Goal: Information Seeking & Learning: Learn about a topic

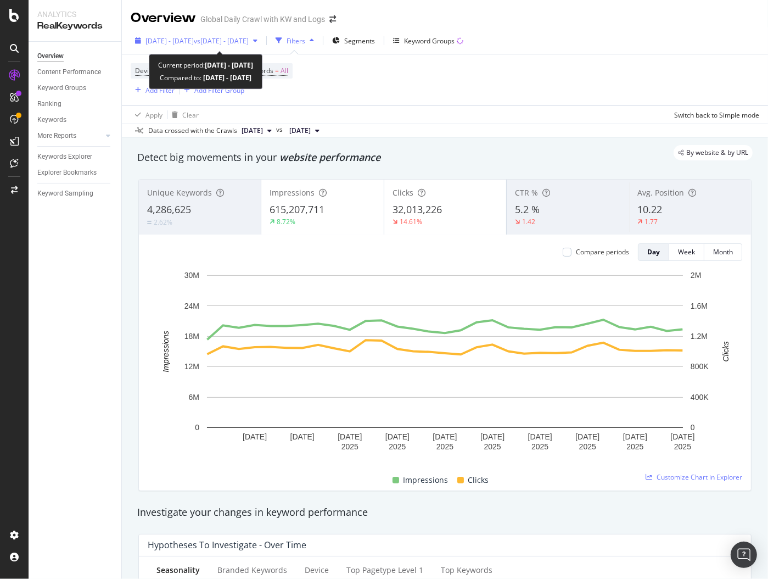
click at [185, 43] on span "2025 Jan. 1st - Jan. 31st" at bounding box center [169, 40] width 48 height 9
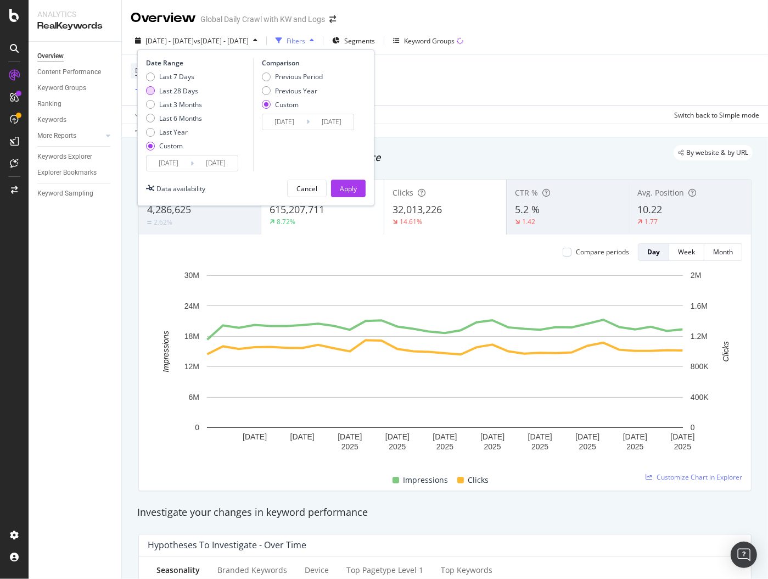
click at [183, 87] on div "Last 28 Days" at bounding box center [178, 90] width 39 height 9
type input "2025/09/07"
type input "[DATE]"
click at [179, 160] on input "2025/09/07" at bounding box center [169, 162] width 44 height 15
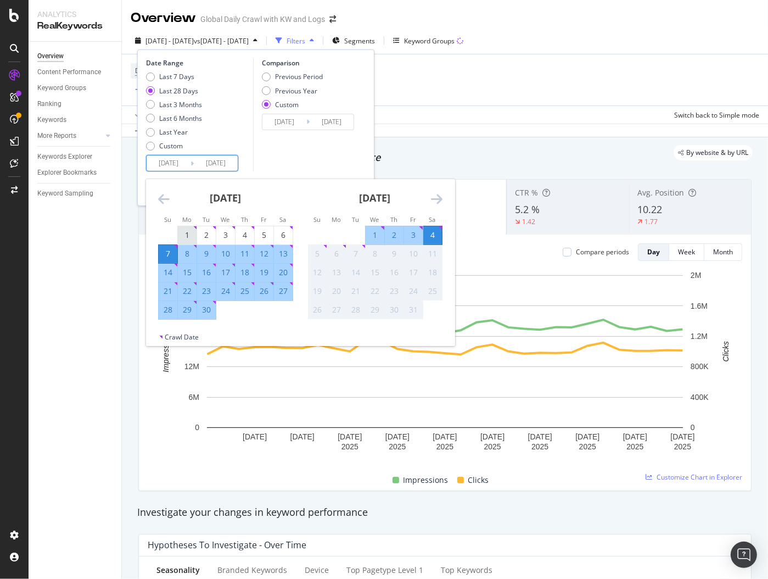
click at [184, 226] on td "1" at bounding box center [187, 235] width 19 height 19
type input "2025/09/01"
click at [209, 308] on div "30" at bounding box center [206, 309] width 19 height 11
type input "2025/09/30"
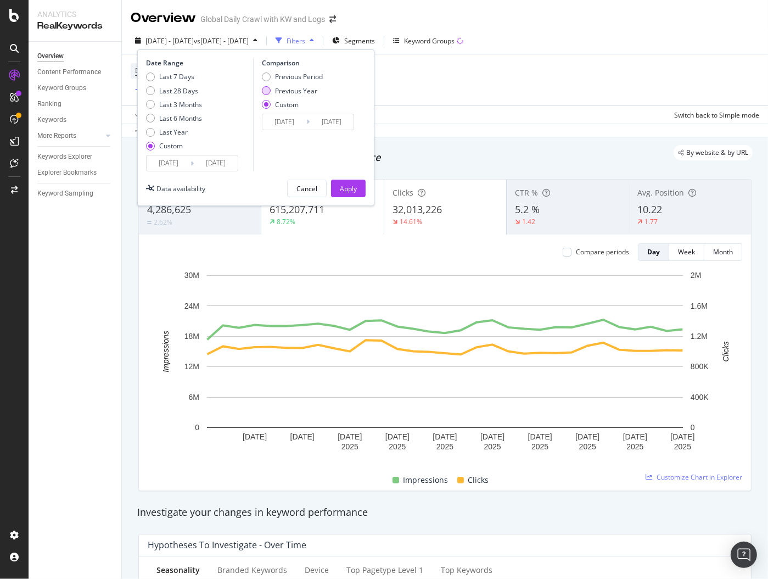
click at [297, 86] on div "Previous Year" at bounding box center [296, 90] width 42 height 9
type input "2024/09/02"
type input "2024/10/01"
click at [294, 122] on input "2024/09/02" at bounding box center [284, 121] width 44 height 15
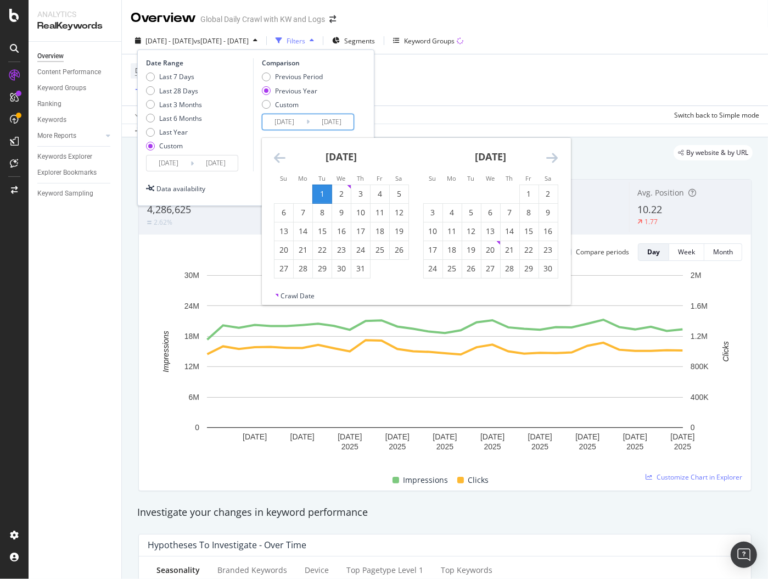
click at [299, 69] on div "Comparison Previous Period Previous Year Custom 2024/09/02 Navigate forward to …" at bounding box center [305, 114] width 104 height 113
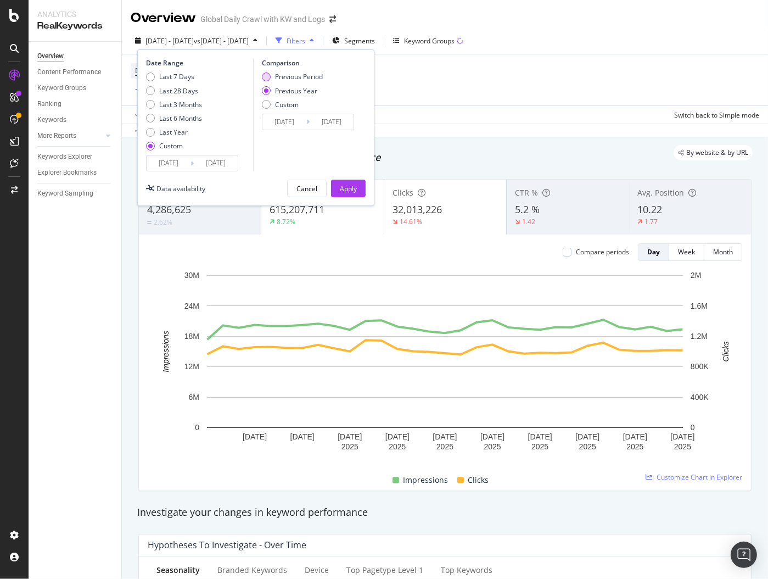
click at [298, 76] on div "Previous Period" at bounding box center [299, 76] width 48 height 9
type input "2025/08/02"
type input "2025/08/31"
click at [285, 130] on div "Comparison Previous Period Previous Year Custom 2025/08/02 Navigate forward to …" at bounding box center [305, 114] width 104 height 113
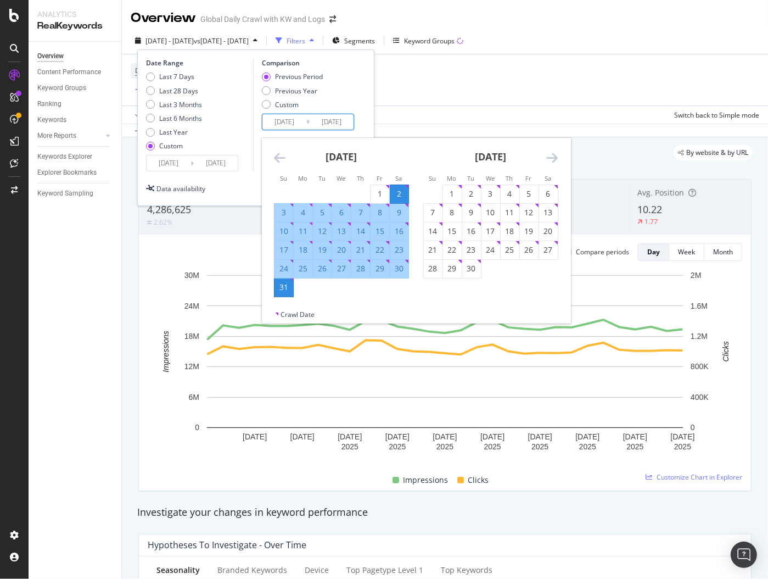
click at [285, 126] on input "2025/08/02" at bounding box center [284, 121] width 44 height 15
click at [375, 202] on div "1" at bounding box center [380, 194] width 19 height 18
type input "2025/08/01"
click at [288, 283] on div "31" at bounding box center [283, 287] width 19 height 11
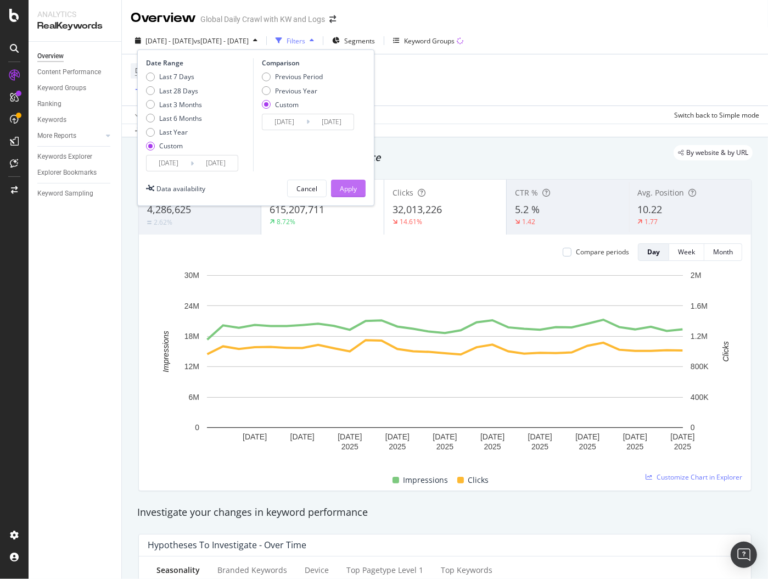
click at [341, 181] on div "Apply" at bounding box center [348, 188] width 17 height 16
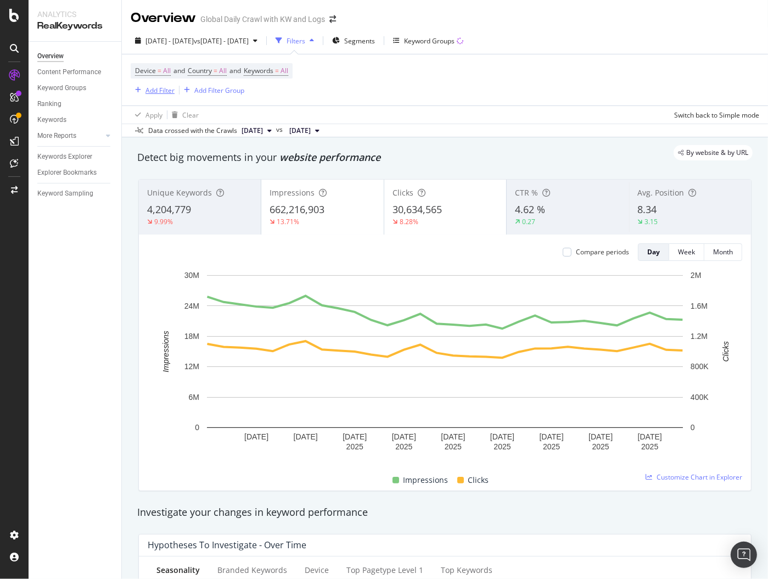
click at [146, 88] on div "Add Filter" at bounding box center [159, 90] width 29 height 9
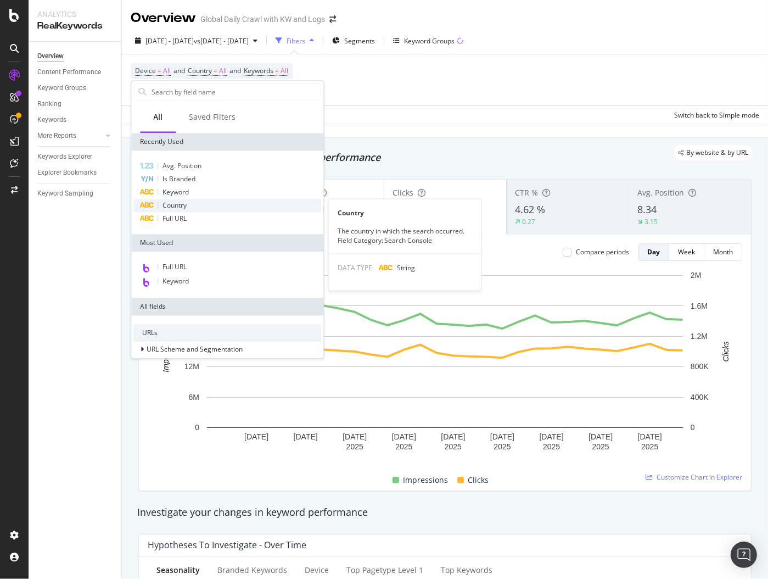
click at [177, 206] on span "Country" at bounding box center [174, 204] width 24 height 9
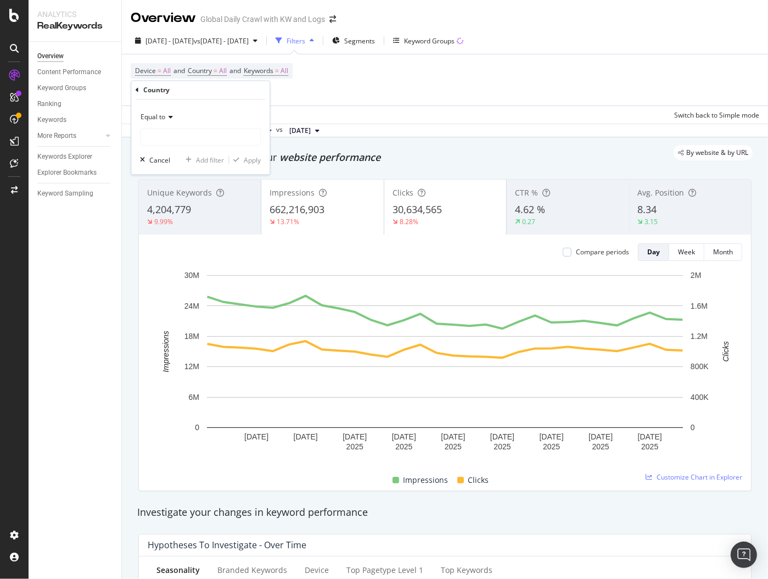
click at [167, 113] on div "Equal to" at bounding box center [200, 118] width 121 height 18
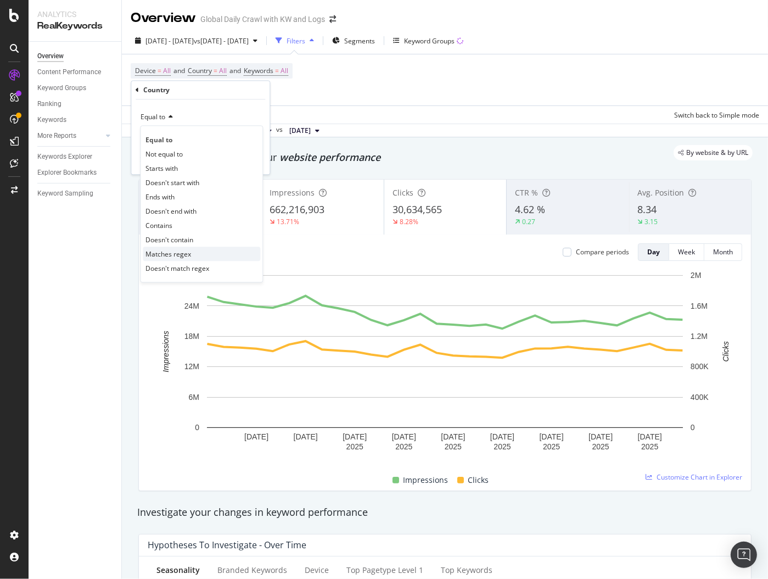
click at [165, 251] on span "Matches regex" at bounding box center [168, 253] width 46 height 9
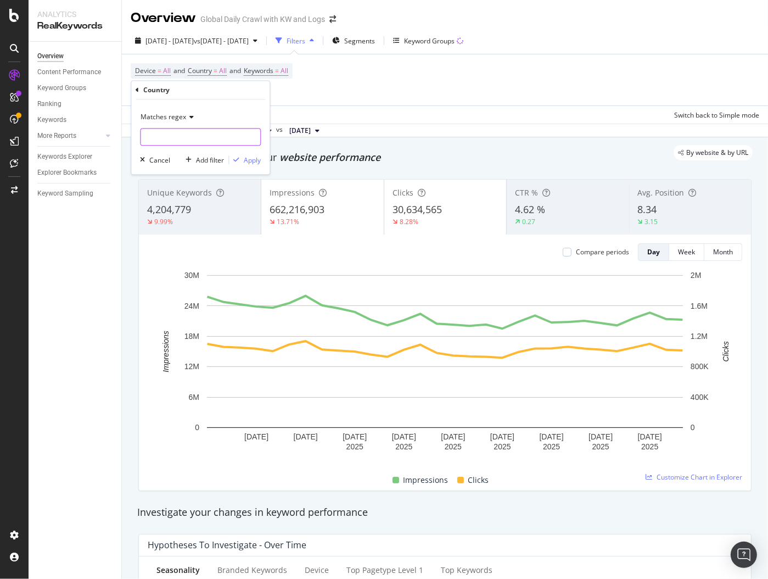
click at [185, 143] on input "text" at bounding box center [201, 137] width 120 height 18
paste input "gbr|deu|fra|esp|nld|tur|pol|ita|swe|rou|cze|dnk|prt|che|hun|nor|irl|zaf|grc|isr…"
type input "gbr|deu|fra|esp|nld|tur|pol|ita|swe|rou|cze|dnk|prt|che|hun|nor|irl|zaf|grc|isr…"
click at [245, 164] on div "Apply" at bounding box center [245, 160] width 32 height 10
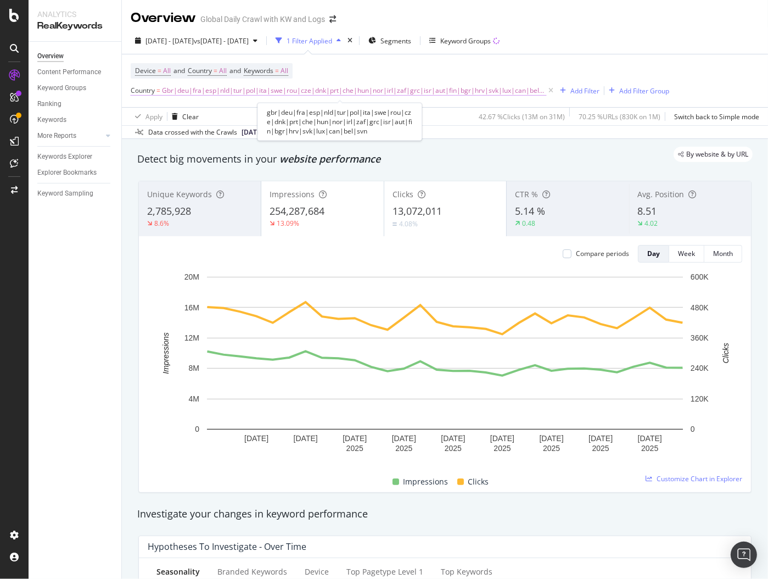
click at [428, 93] on span "Gbr|deu|fra|esp|nld|tur|pol|ita|swe|rou|cze|dnk|prt|che|hun|nor|irl|zaf|grc|isr…" at bounding box center [354, 90] width 384 height 15
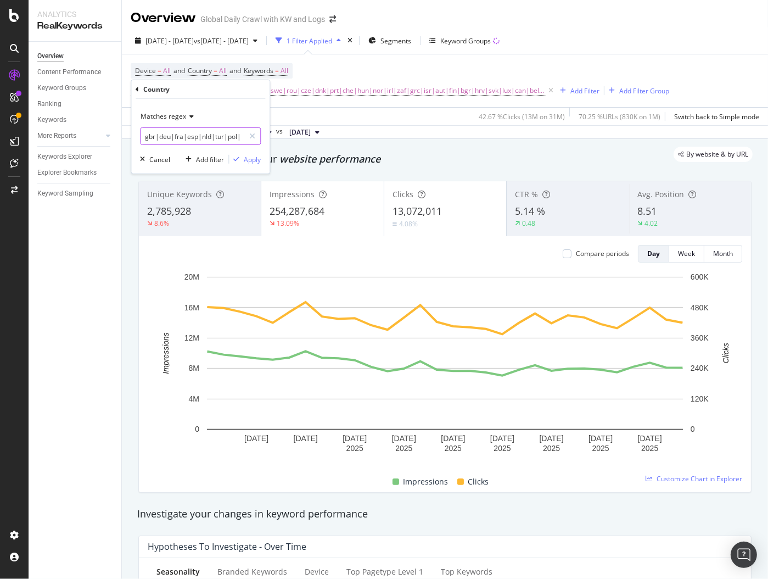
click at [216, 131] on input "gbr|deu|fra|esp|nld|tur|pol|ita|swe|rou|cze|dnk|prt|che|hun|nor|irl|zaf|grc|isr…" at bounding box center [193, 136] width 104 height 18
click at [218, 138] on input "gbr|deu|fra|esp|nld|tur|pol|ita|swe|rou|cze|dnk|prt|che|hun|nor|irl|zaf|grc|isr…" at bounding box center [193, 136] width 104 height 18
drag, startPoint x: 201, startPoint y: 135, endPoint x: 223, endPoint y: 136, distance: 22.0
click at [223, 136] on input "gbr|deu|fra|esp|nld|tur|pol|ita|swe|rou|cze|dnk|prt|che|hun|nor|irl|zaf|grc|isr…" at bounding box center [193, 136] width 104 height 18
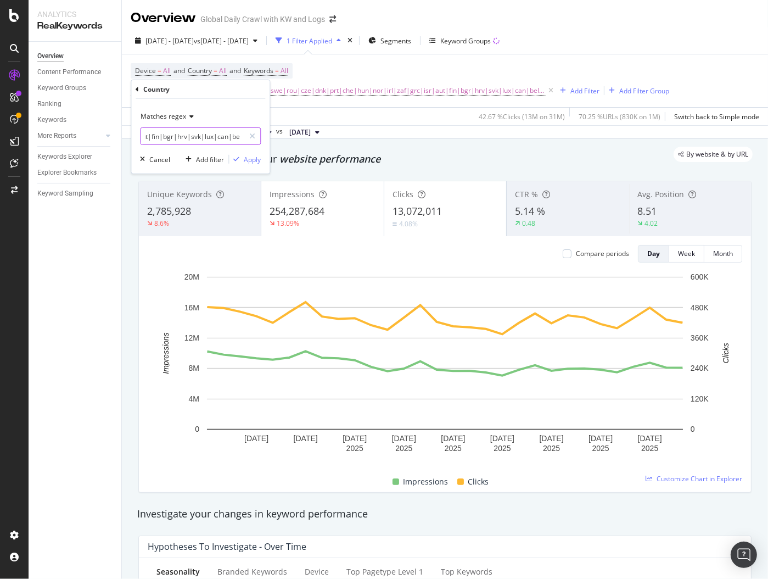
scroll to position [0, 263]
drag, startPoint x: 213, startPoint y: 136, endPoint x: 265, endPoint y: 139, distance: 52.2
click at [265, 139] on div "Matches regex gbr|deu|fra|esp|nld|ita|swe|rou|cze|dnk|prt|che|hun|nor|irl|zaf|g…" at bounding box center [200, 136] width 138 height 75
type input "gbr|deu|fra|esp|nld|ita|"
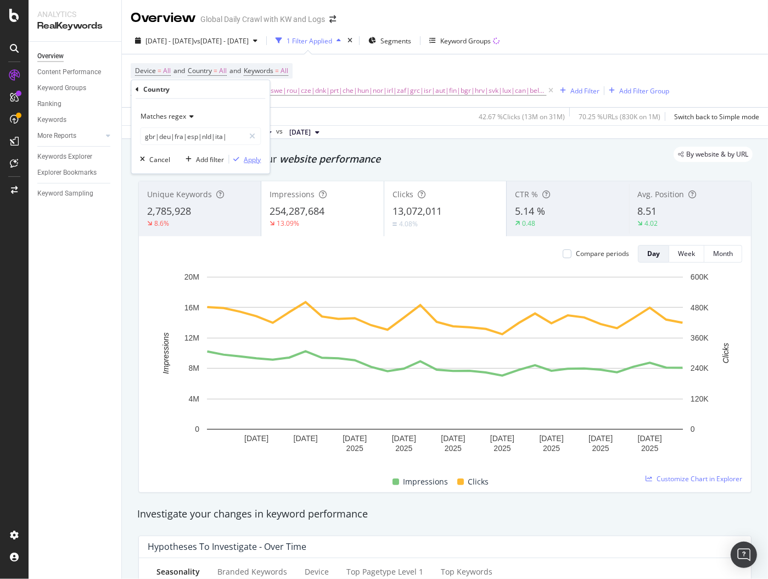
click at [246, 158] on div "Apply" at bounding box center [252, 158] width 17 height 9
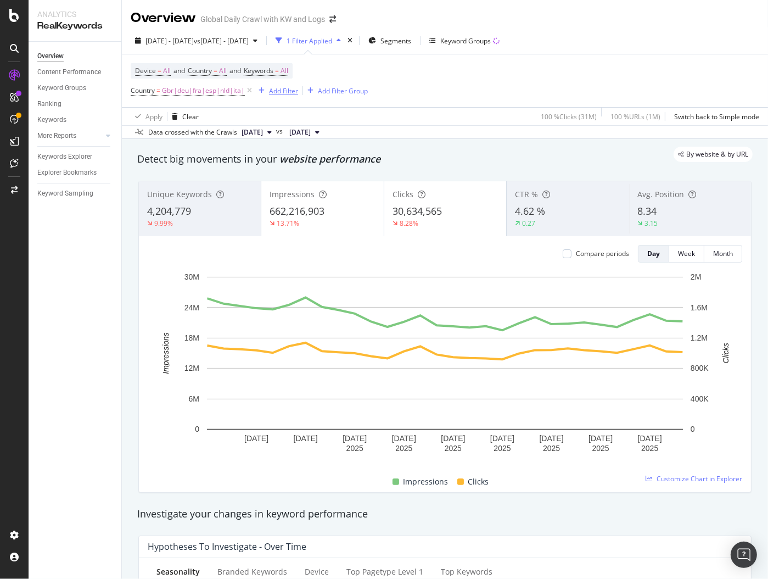
click at [281, 92] on div "Add Filter" at bounding box center [283, 90] width 29 height 9
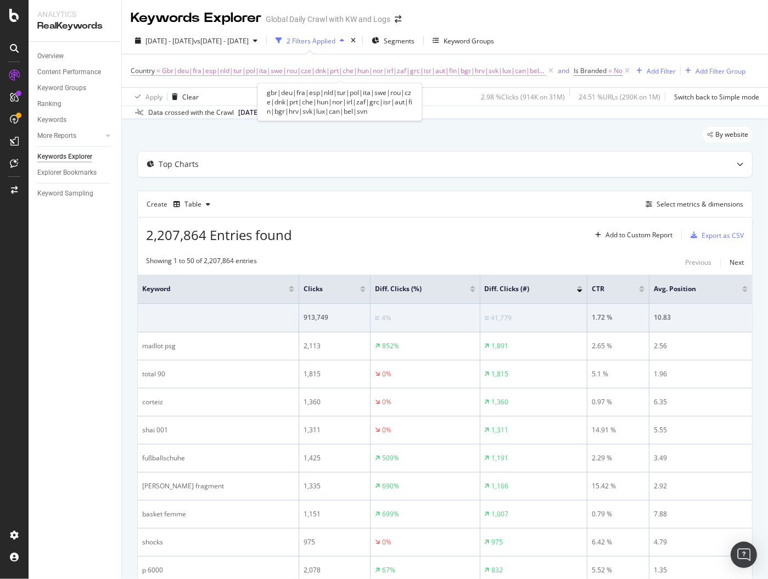
click at [248, 71] on span "Gbr|deu|fra|esp|nld|tur|pol|ita|swe|rou|cze|dnk|prt|che|hun|nor|irl|zaf|grc|isr…" at bounding box center [354, 70] width 384 height 15
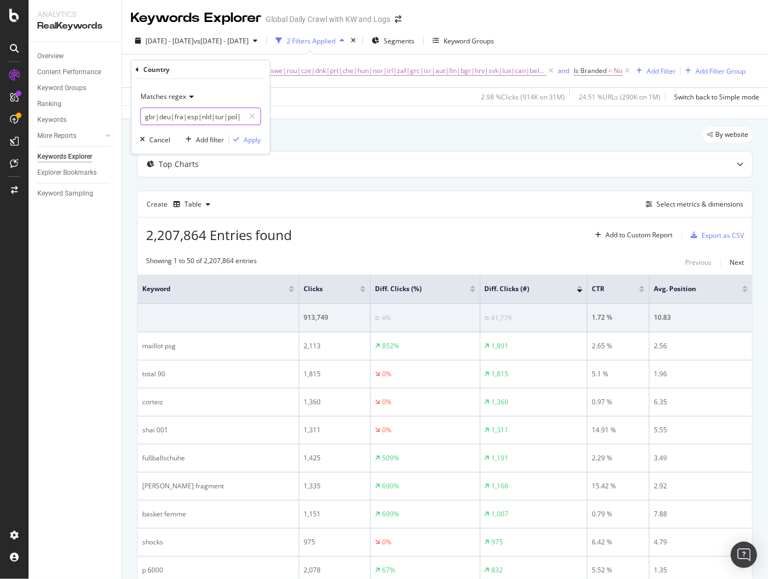
click at [198, 122] on input "gbr|deu|fra|esp|nld|tur|pol|ita|swe|rou|cze|dnk|prt|che|hun|nor|irl|zaf|grc|isr…" at bounding box center [193, 117] width 104 height 18
click at [467, 139] on div "By website" at bounding box center [444, 139] width 615 height 24
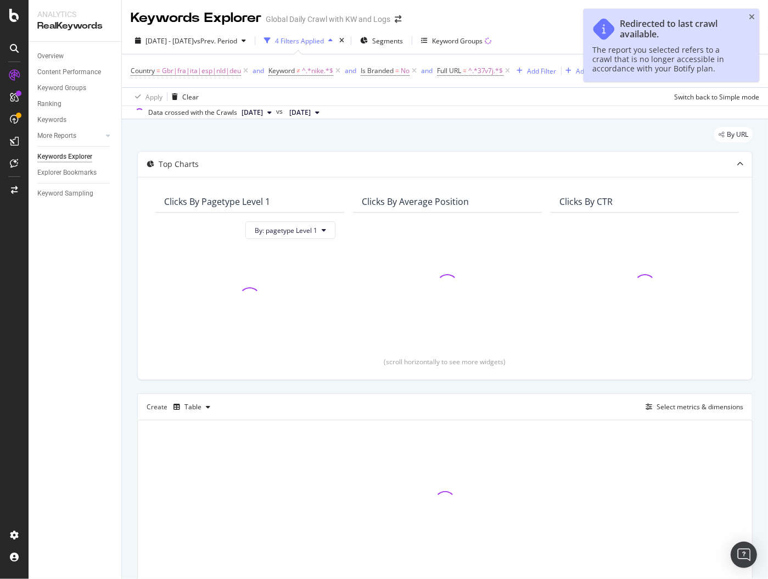
click at [337, 85] on div "Country = Gbr|fra|ita|esp|nld|deu and Keyword ≠ ^.*nike.*$ and Is Branded = No …" at bounding box center [445, 70] width 629 height 33
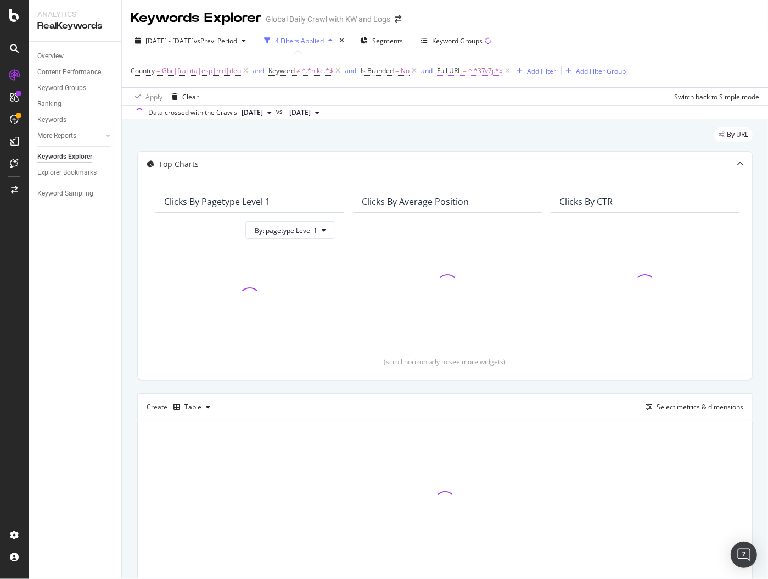
click at [475, 71] on span "^.*37v7j.*$" at bounding box center [485, 70] width 35 height 15
click at [637, 121] on div "By URL Top Charts Clicks By pagetype Level 1 By: pagetype Level 1 Clicks By Ave…" at bounding box center [445, 370] width 646 height 503
click at [414, 70] on icon at bounding box center [413, 70] width 9 height 11
click at [337, 71] on icon at bounding box center [337, 70] width 9 height 11
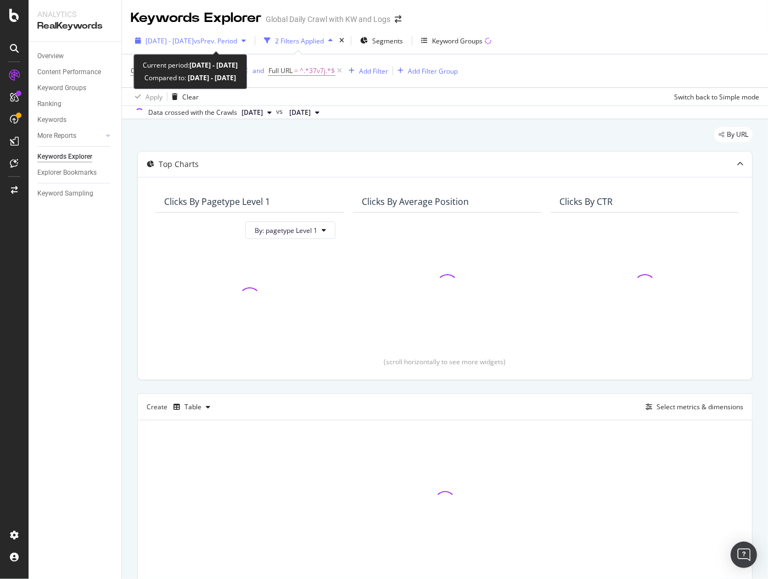
click at [250, 33] on div "2023 Apr. 28th - 2024 Apr. 27th vs Prev. Period" at bounding box center [191, 40] width 120 height 16
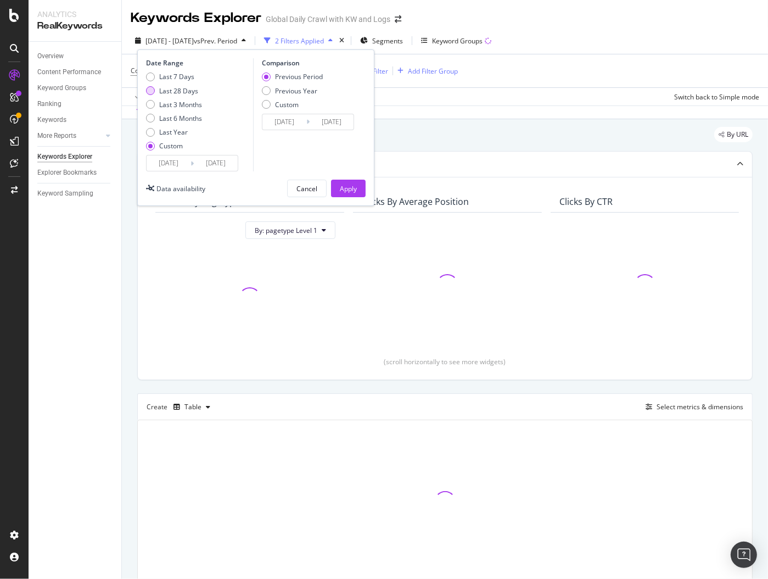
click at [171, 86] on div "Last 28 Days" at bounding box center [178, 90] width 39 height 9
type input "2025/09/07"
type input "[DATE]"
type input "2025/08/10"
type input "2025/09/06"
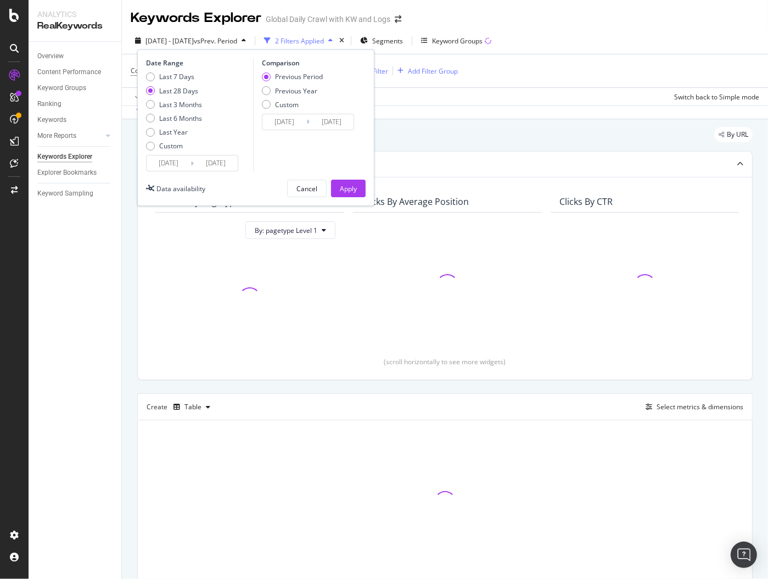
click at [187, 171] on div "Date Range Last 7 Days Last 28 Days Last 3 Months Last 6 Months Last Year Custo…" at bounding box center [255, 127] width 237 height 156
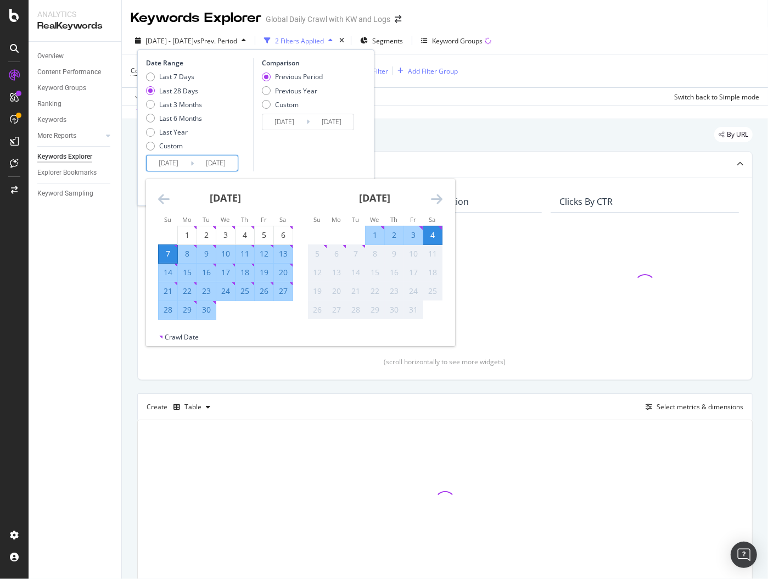
click at [184, 165] on input "2025/09/07" at bounding box center [169, 162] width 44 height 15
click at [189, 231] on div "1" at bounding box center [187, 234] width 19 height 11
type input "2025/09/01"
type input "2025/07/29"
type input "2025/08/31"
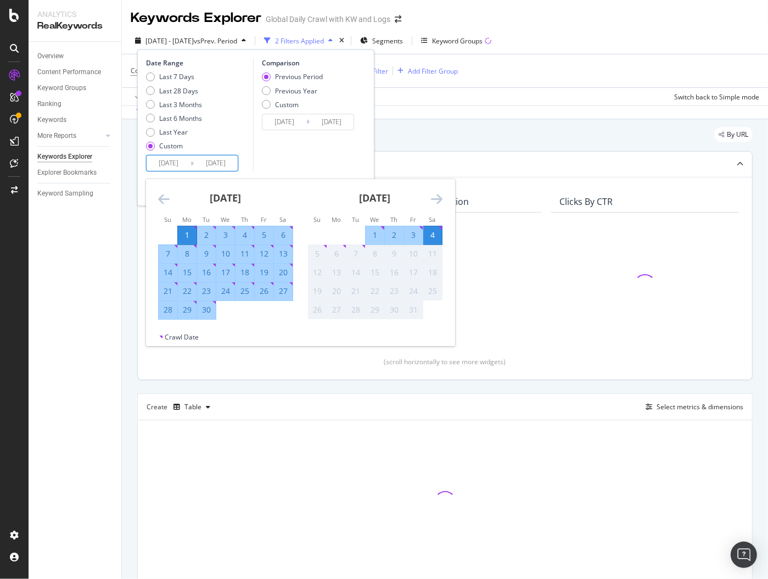
click at [209, 310] on div "30" at bounding box center [206, 309] width 19 height 11
type input "2025/09/30"
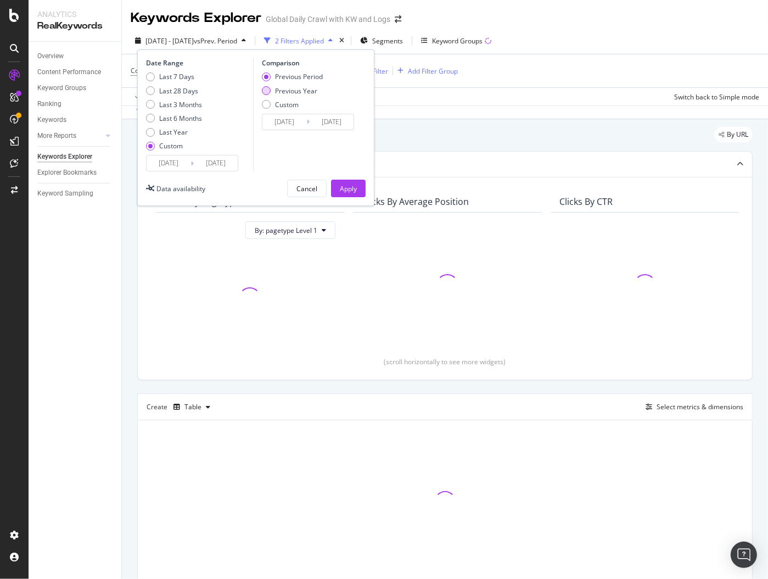
click at [291, 92] on div "Previous Year" at bounding box center [296, 90] width 42 height 9
type input "2024/09/02"
type input "2024/10/01"
click at [345, 180] on div "Apply" at bounding box center [348, 188] width 17 height 16
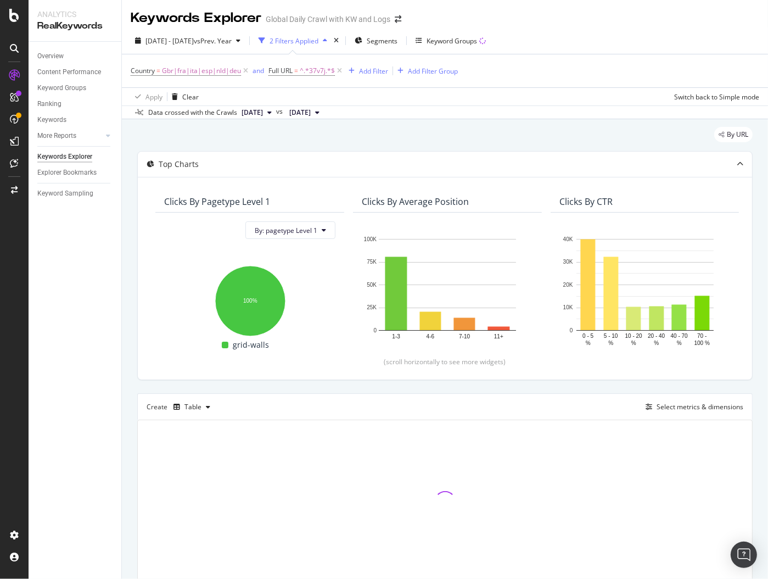
click at [411, 121] on div "By URL Top Charts Clicks By pagetype Level 1 By: pagetype Level 1 Hold CMD (⌘) …" at bounding box center [445, 370] width 646 height 503
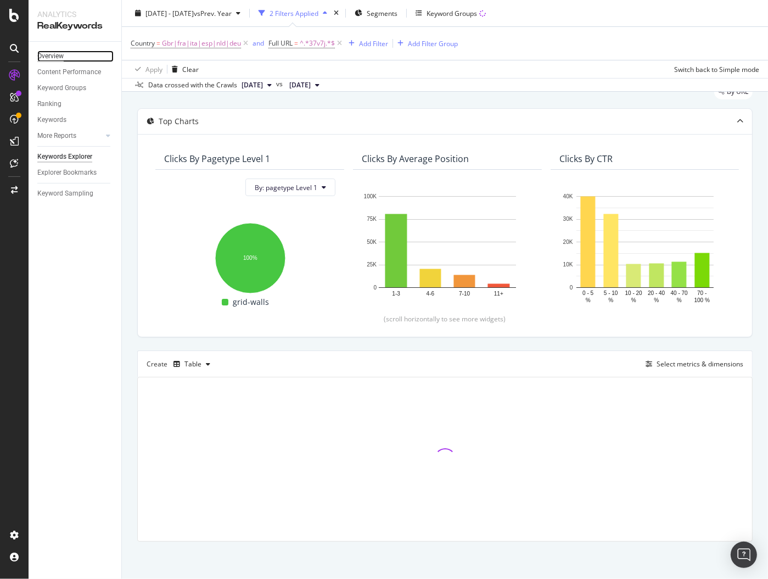
click at [56, 55] on div "Overview" at bounding box center [50, 57] width 26 height 12
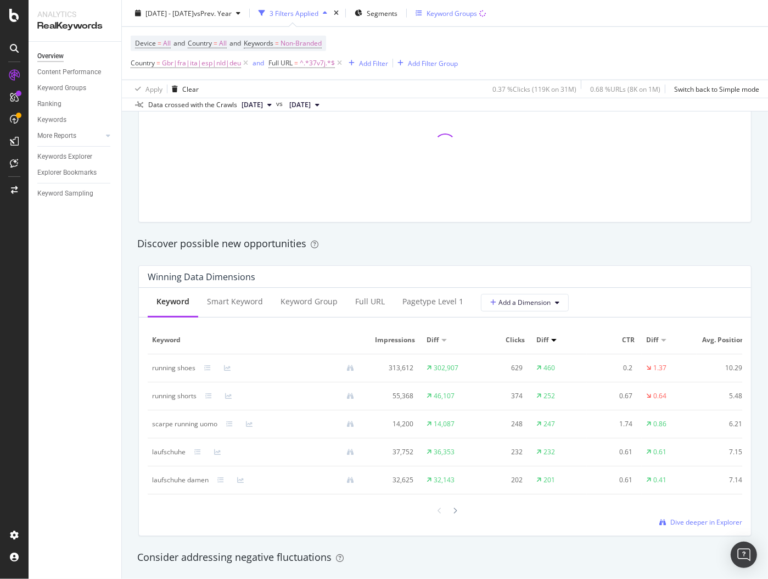
scroll to position [859, 0]
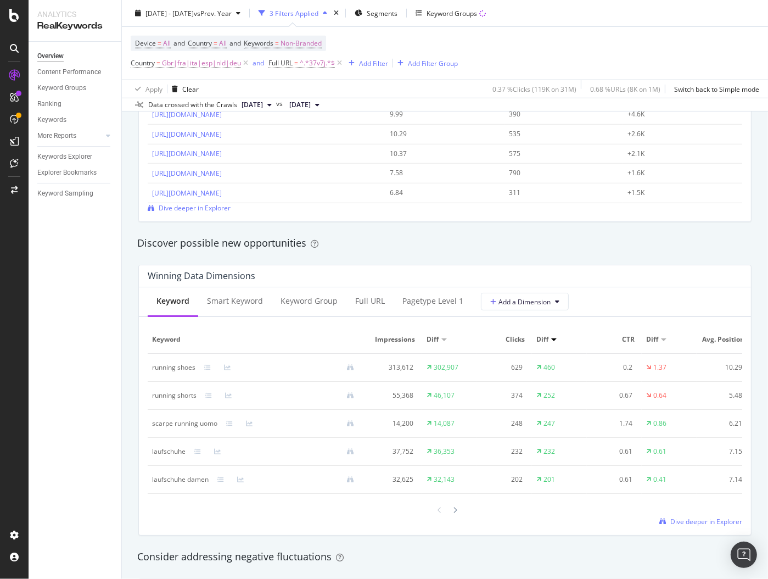
click at [624, 164] on td "790" at bounding box center [563, 174] width 119 height 20
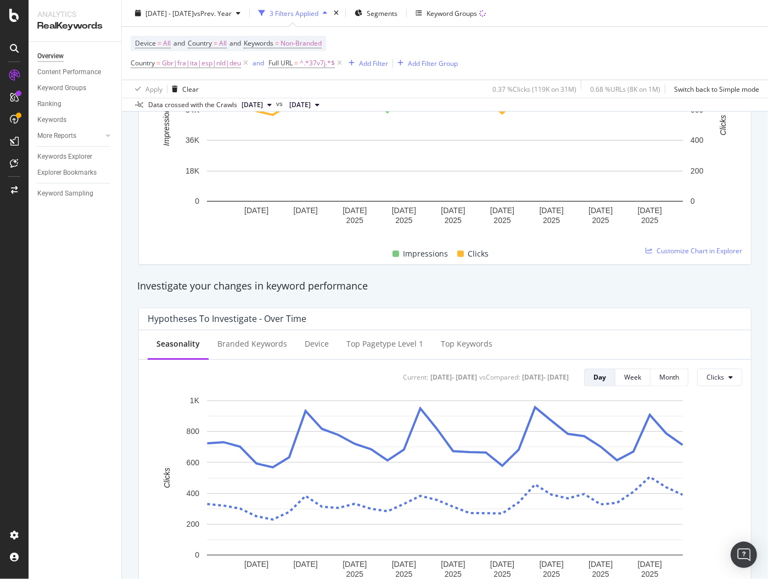
scroll to position [0, 0]
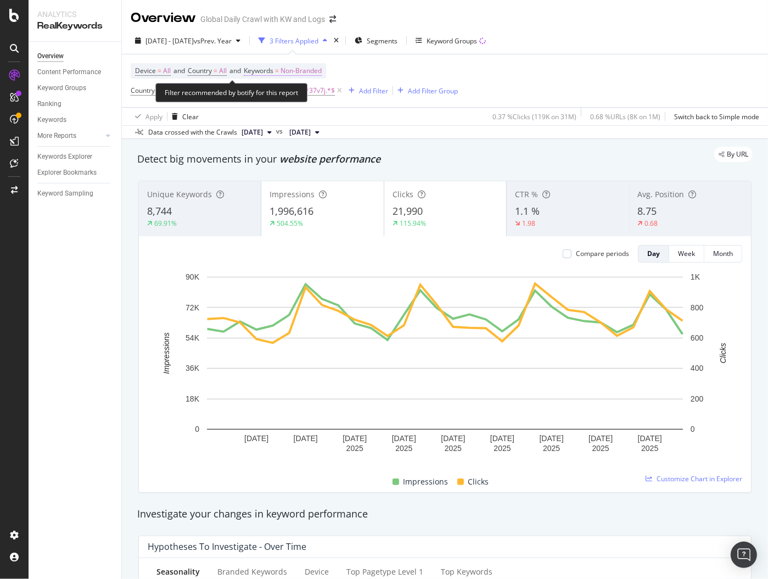
click at [295, 70] on span "Non-Branded" at bounding box center [300, 70] width 41 height 15
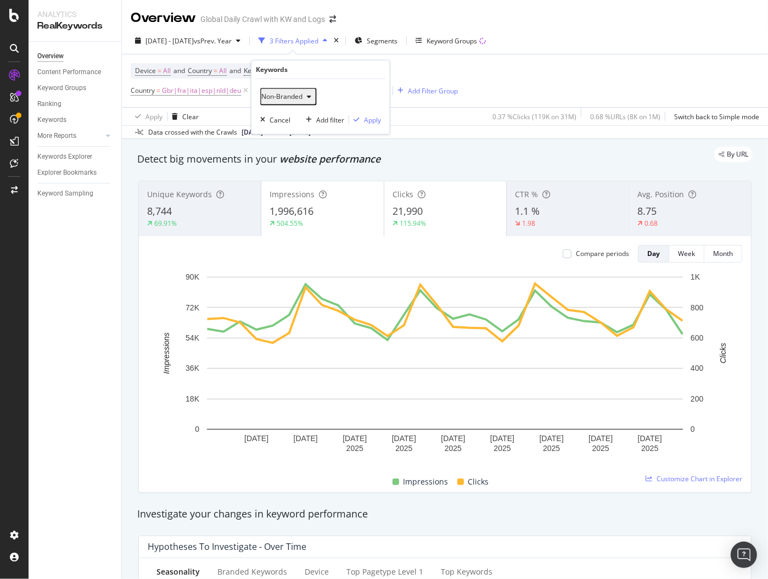
click at [287, 102] on div "Non-Branded" at bounding box center [288, 96] width 54 height 14
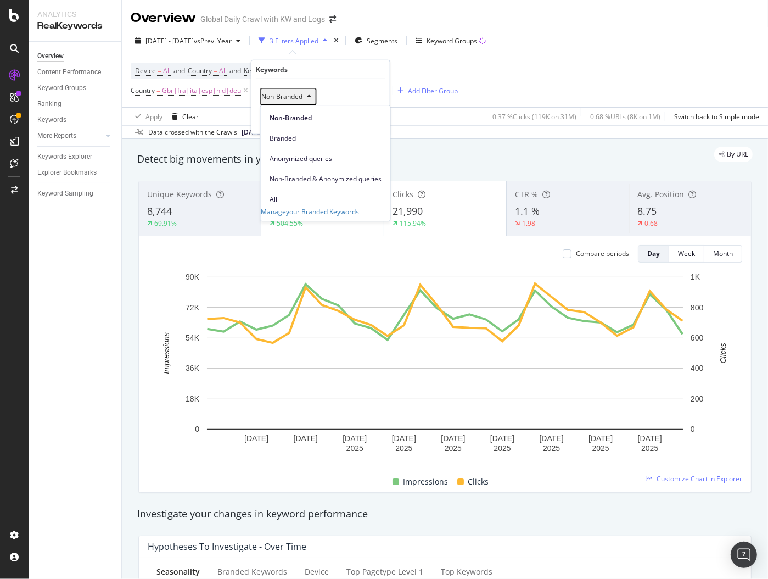
click at [280, 194] on span "All" at bounding box center [326, 199] width 112 height 10
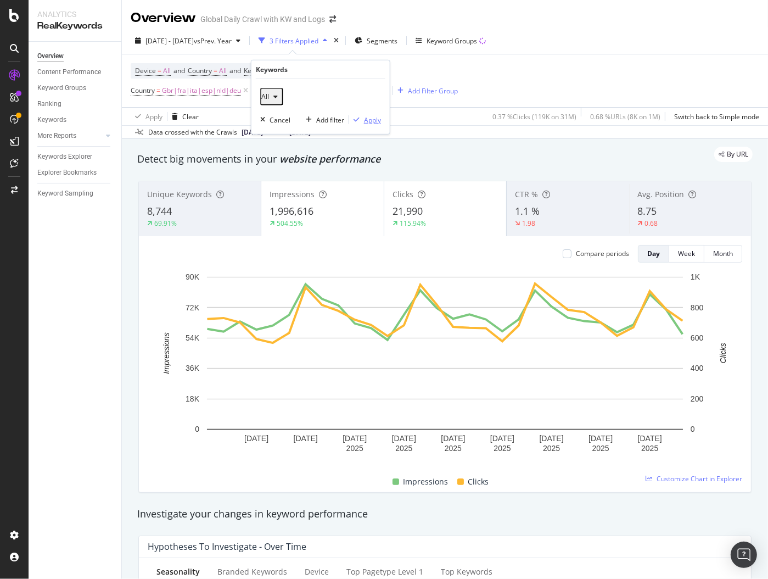
click at [373, 119] on div "Apply" at bounding box center [372, 119] width 17 height 9
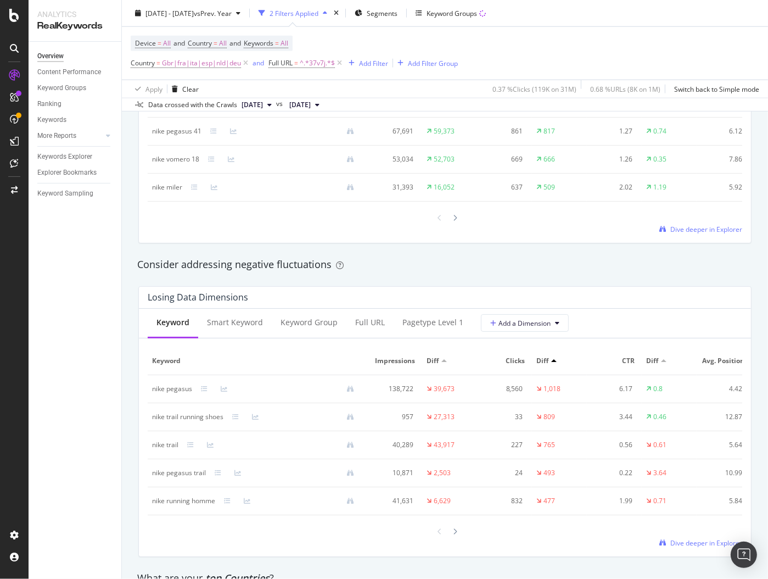
scroll to position [1290, 0]
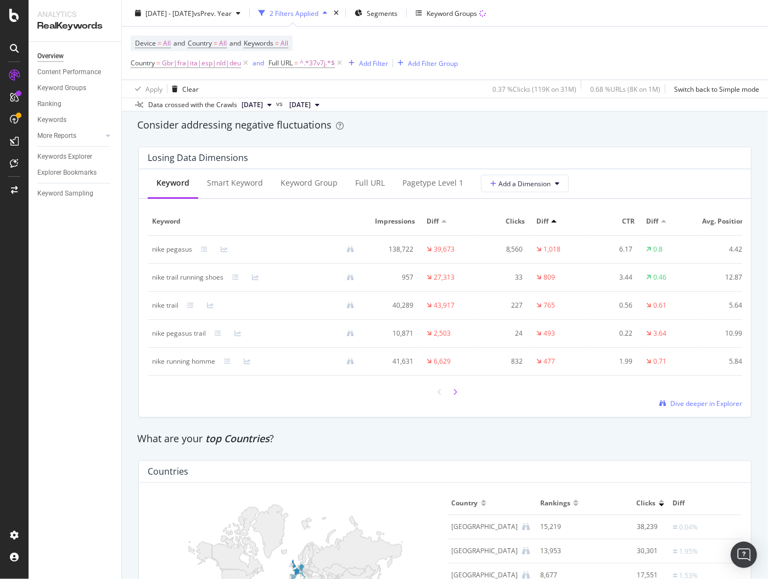
click at [459, 384] on div at bounding box center [456, 391] width 10 height 15
click at [458, 394] on div "Keyword Smart Keyword Keyword Group Full URL pagetype Level 1 Add a Dimension K…" at bounding box center [445, 293] width 612 height 248
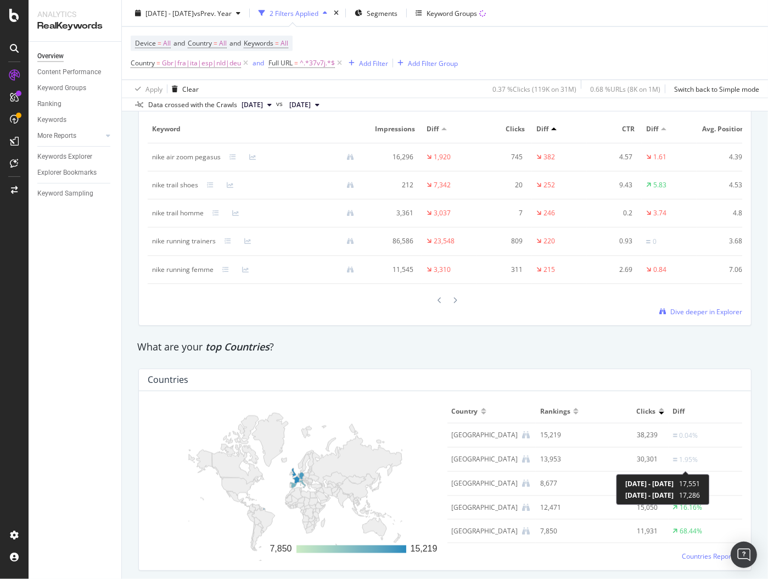
click at [688, 479] on div "1.53%" at bounding box center [689, 484] width 19 height 10
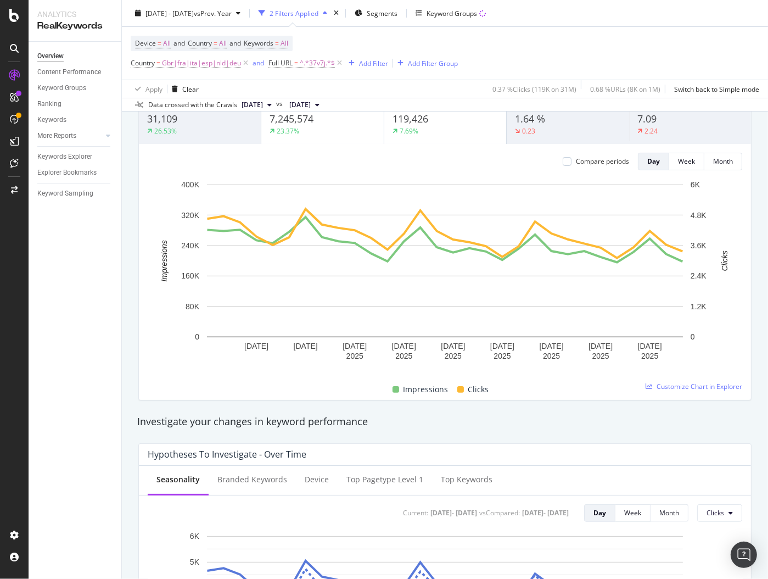
scroll to position [0, 0]
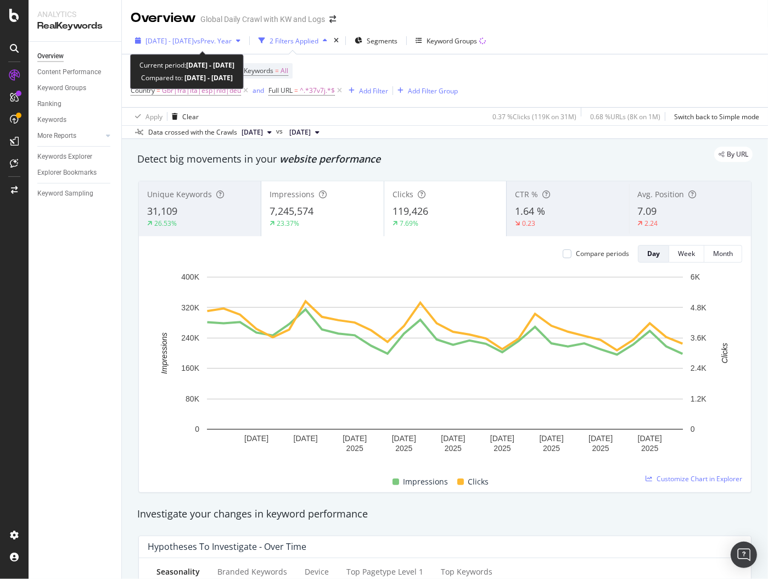
click at [232, 40] on span "vs Prev. Year" at bounding box center [213, 40] width 38 height 9
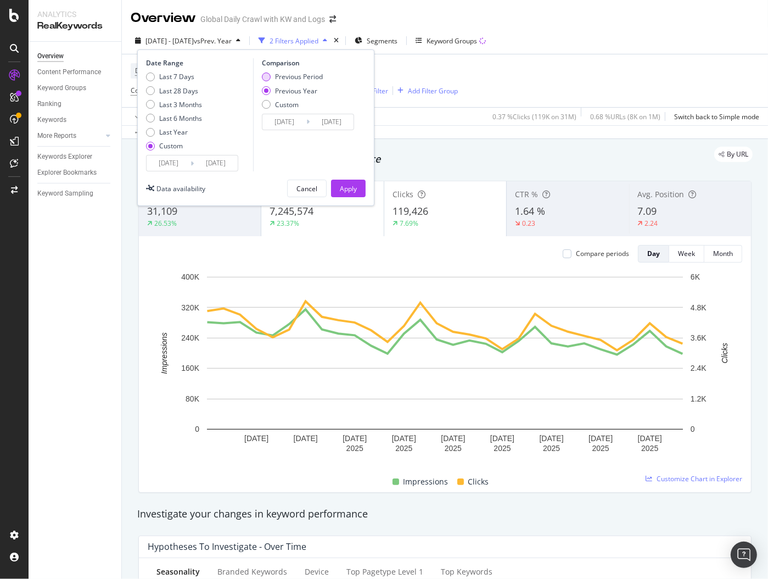
click at [282, 79] on div "Previous Period" at bounding box center [299, 76] width 48 height 9
type input "2025/08/02"
type input "2025/08/31"
click at [354, 187] on div "Apply" at bounding box center [348, 188] width 17 height 9
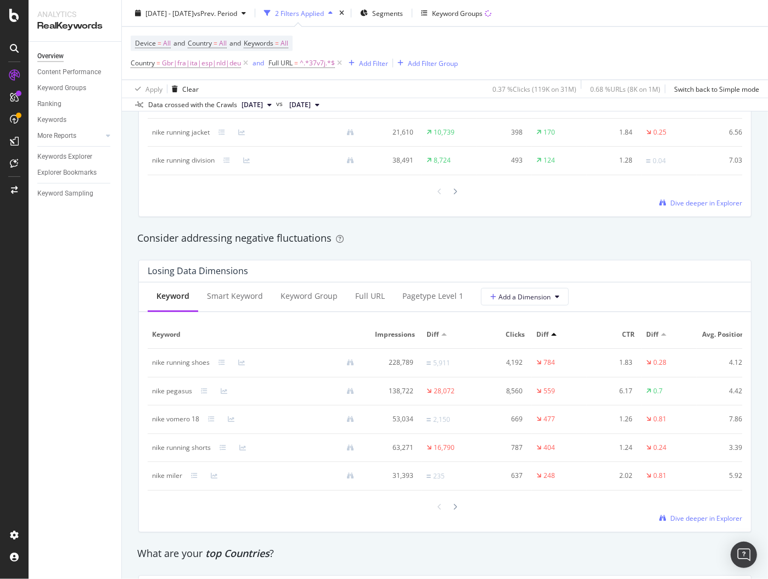
scroll to position [1195, 0]
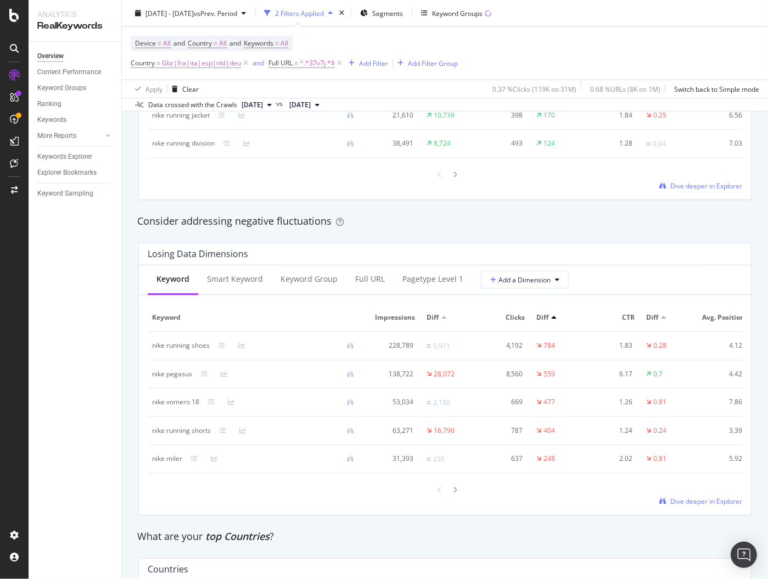
click at [434, 482] on div at bounding box center [445, 489] width 31 height 15
click at [457, 486] on icon at bounding box center [455, 489] width 4 height 7
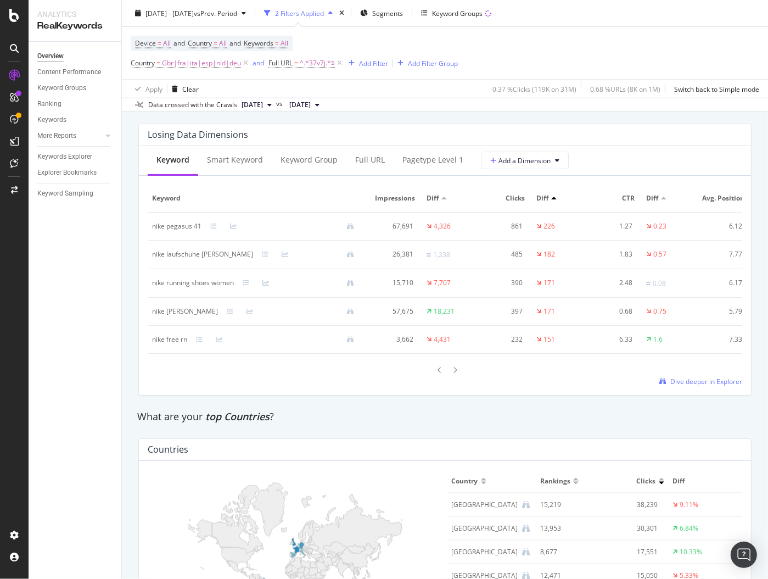
scroll to position [1511, 0]
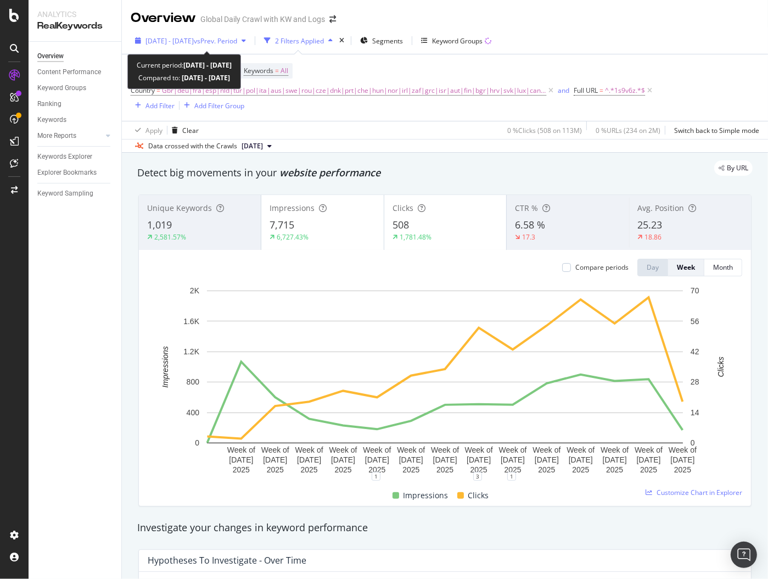
click at [237, 38] on span "vs Prev. Period" at bounding box center [215, 40] width 43 height 9
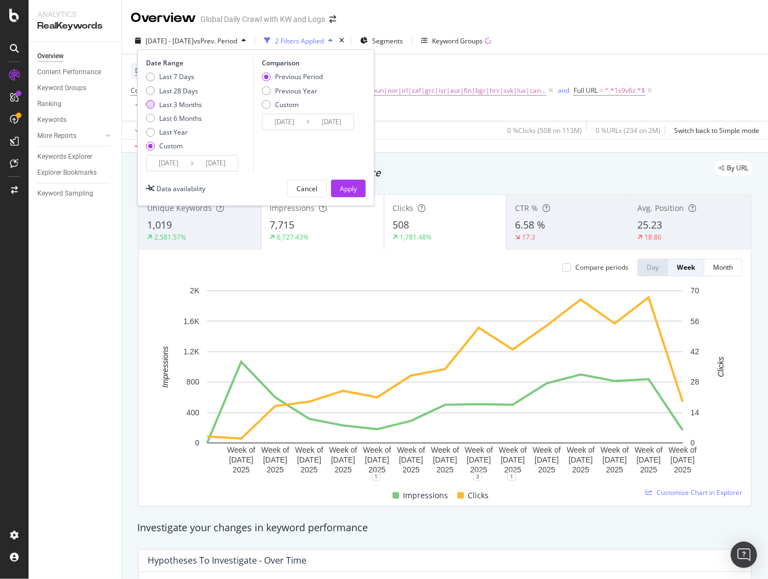
click at [179, 104] on div "Last 3 Months" at bounding box center [180, 104] width 43 height 9
type input "[DATE]"
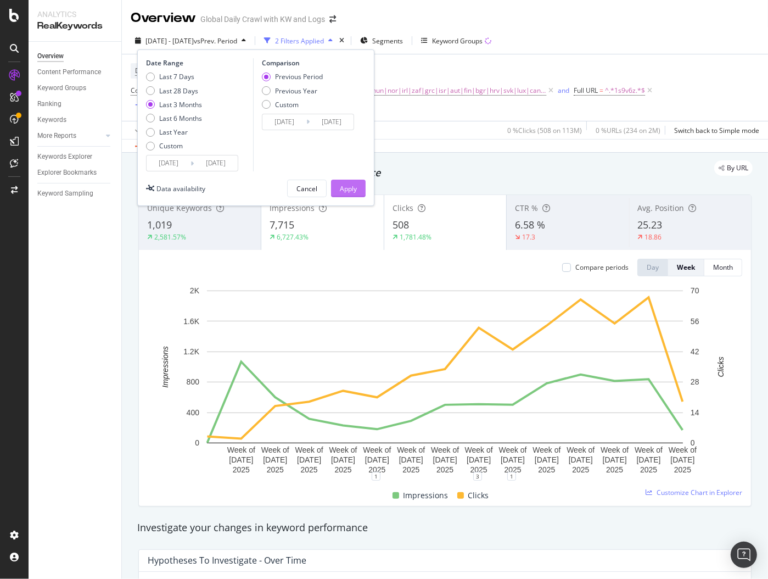
click at [356, 184] on div "Apply" at bounding box center [348, 188] width 17 height 9
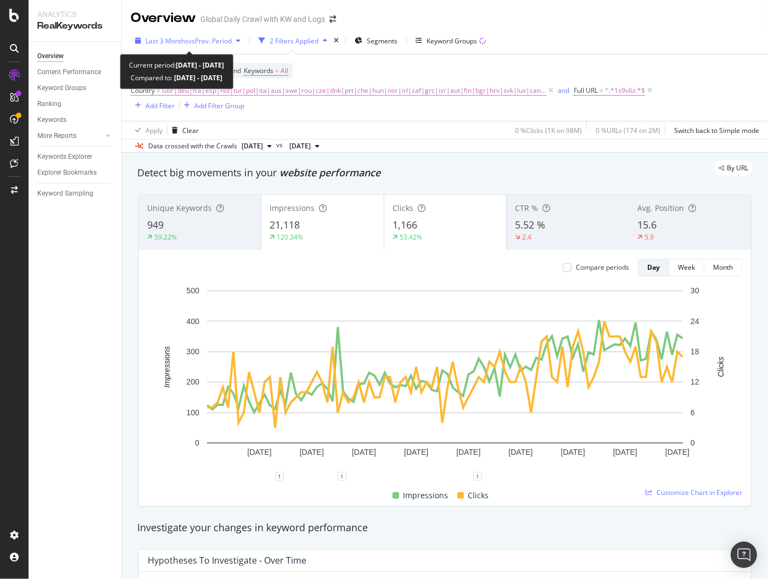
click at [215, 38] on span "vs Prev. Period" at bounding box center [209, 40] width 43 height 9
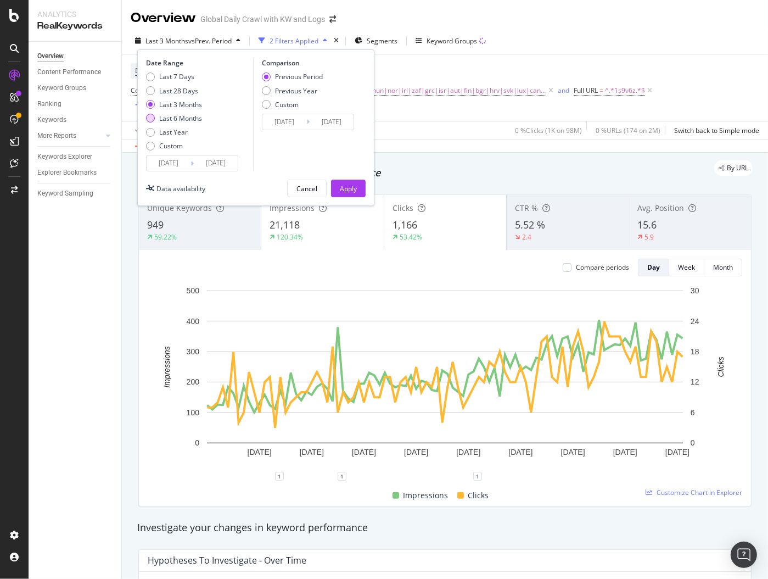
click at [173, 120] on div "Last 6 Months" at bounding box center [180, 118] width 43 height 9
type input "[DATE]"
click at [339, 186] on button "Apply" at bounding box center [348, 188] width 35 height 18
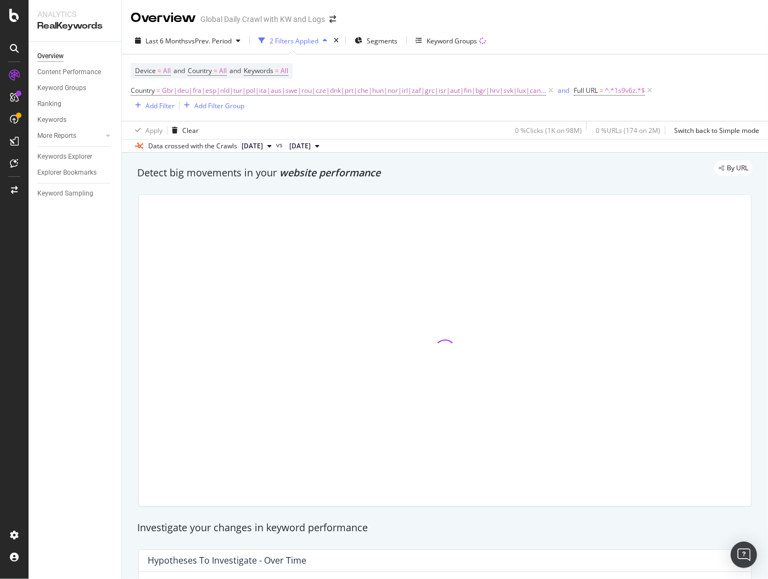
click at [276, 150] on button "[DATE]" at bounding box center [256, 145] width 39 height 13
click at [440, 169] on div "By URL" at bounding box center [439, 167] width 626 height 15
click at [311, 145] on span "[DATE]" at bounding box center [299, 146] width 21 height 10
click at [502, 178] on div "Detect big movements in your website performance" at bounding box center [444, 173] width 615 height 14
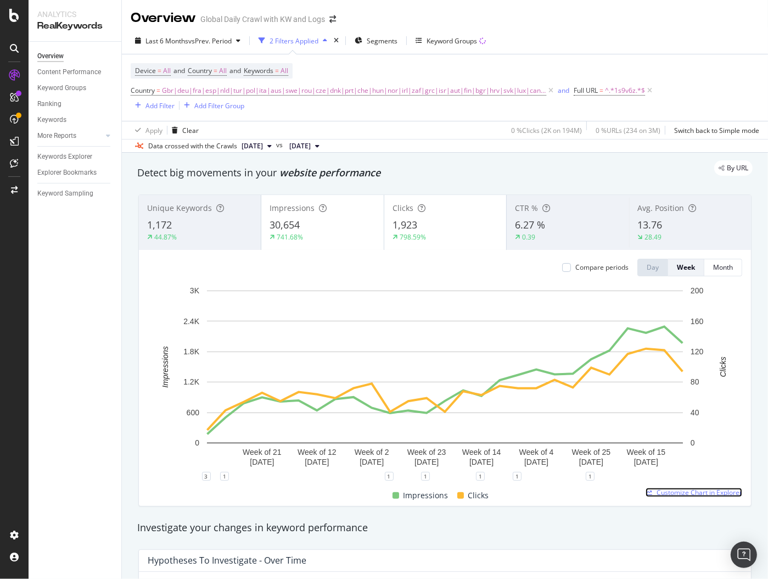
click at [631, 299] on span "Customize Chart in Explorer" at bounding box center [700, 491] width 86 height 9
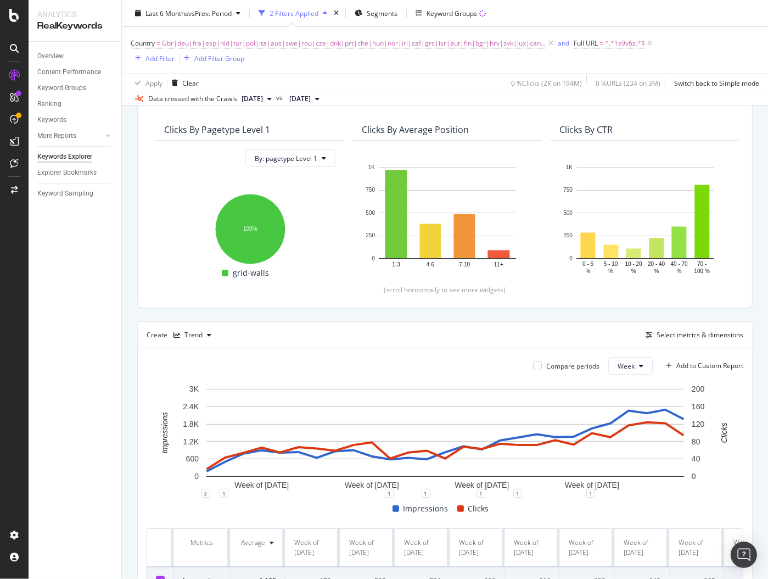
scroll to position [186, 0]
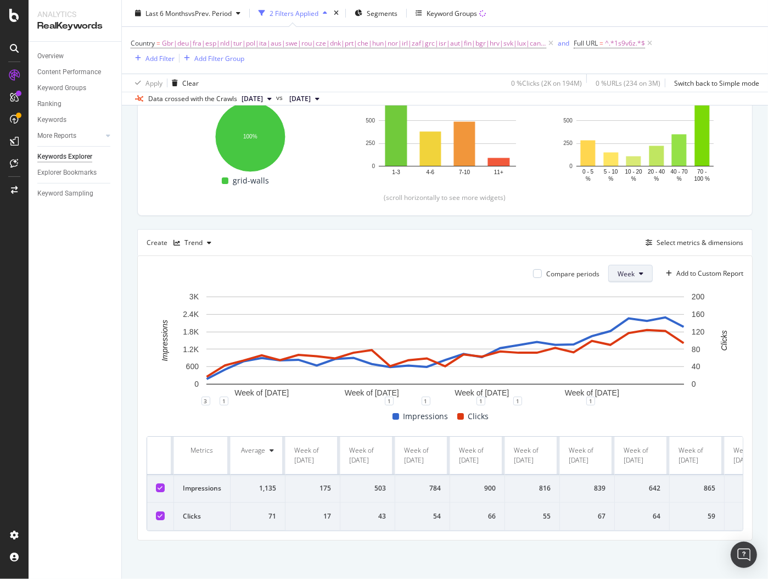
click at [631, 269] on span "Week" at bounding box center [626, 273] width 17 height 9
click at [631, 270] on icon at bounding box center [641, 273] width 4 height 7
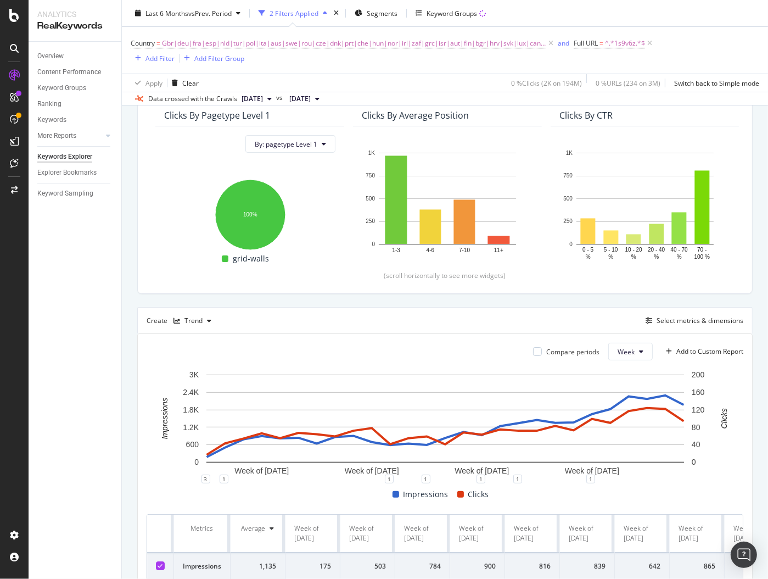
scroll to position [0, 0]
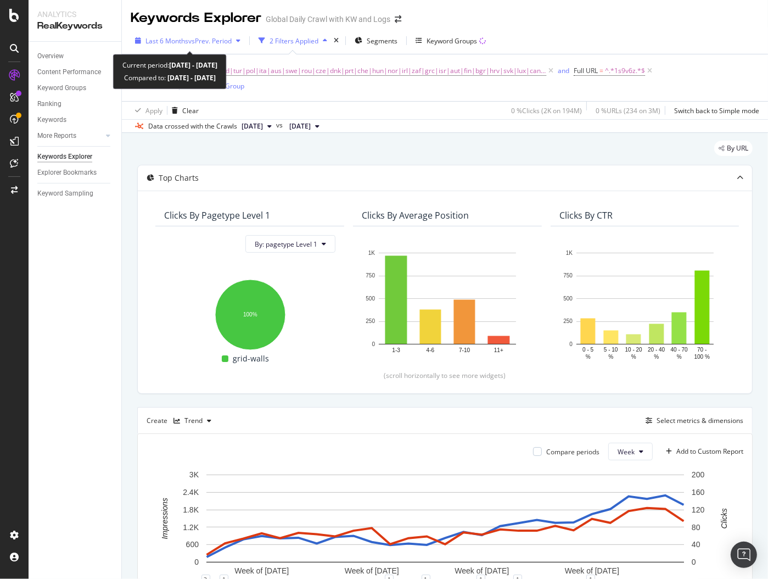
click at [213, 35] on div "Last 6 Months vs Prev. Period" at bounding box center [188, 40] width 114 height 16
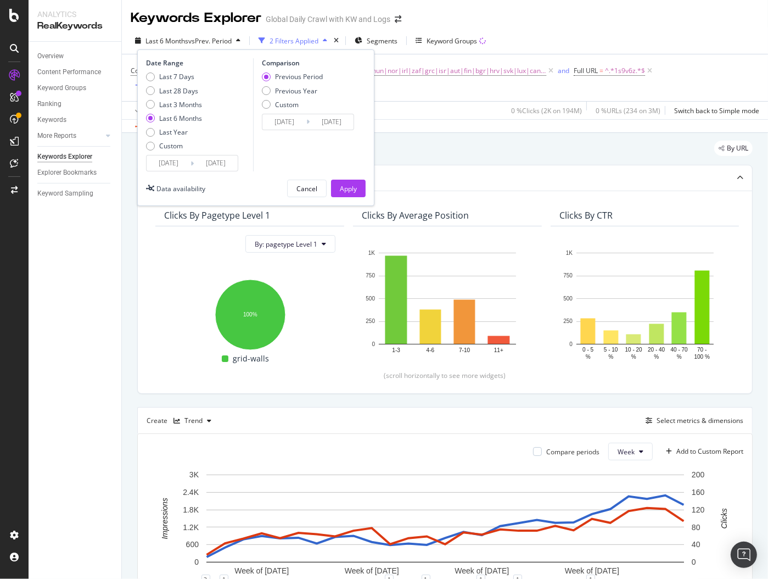
click at [170, 168] on input "[DATE]" at bounding box center [169, 162] width 44 height 15
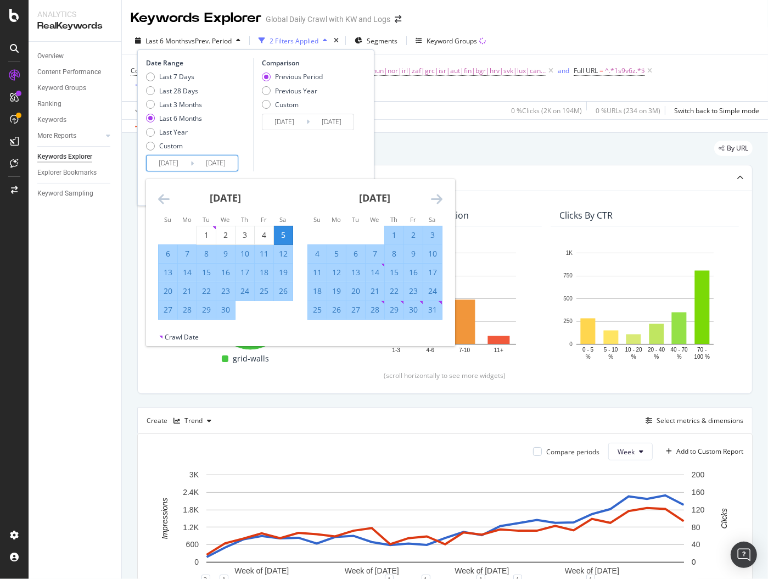
click at [166, 200] on icon "Move backward to switch to the previous month." at bounding box center [164, 198] width 12 height 13
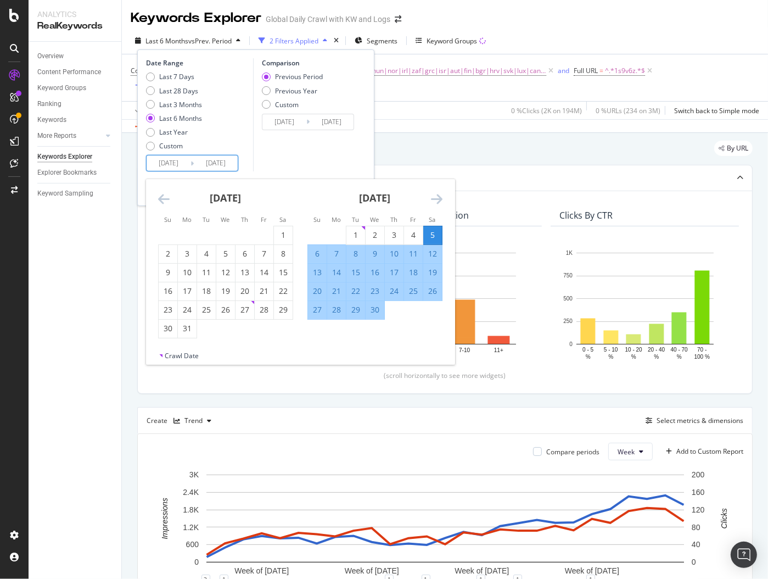
click at [166, 200] on icon "Move backward to switch to the previous month." at bounding box center [164, 198] width 12 height 13
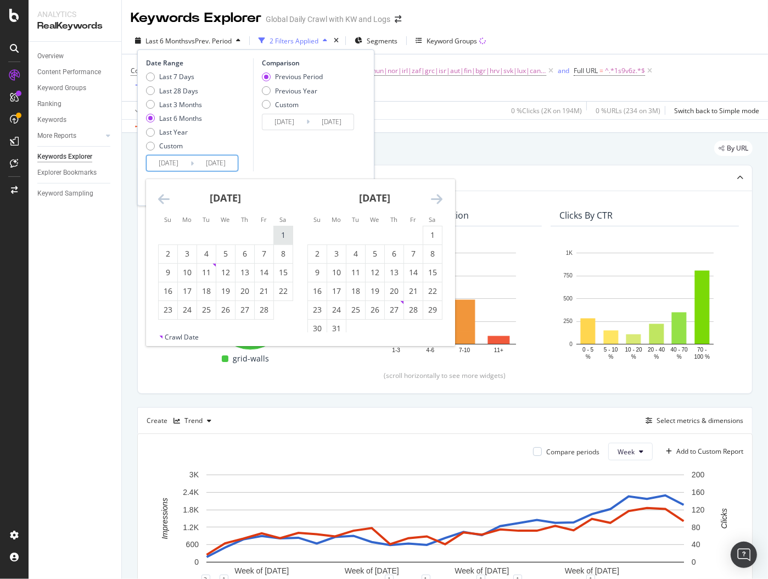
click at [281, 233] on div "1" at bounding box center [283, 234] width 19 height 11
type input "[DATE]"
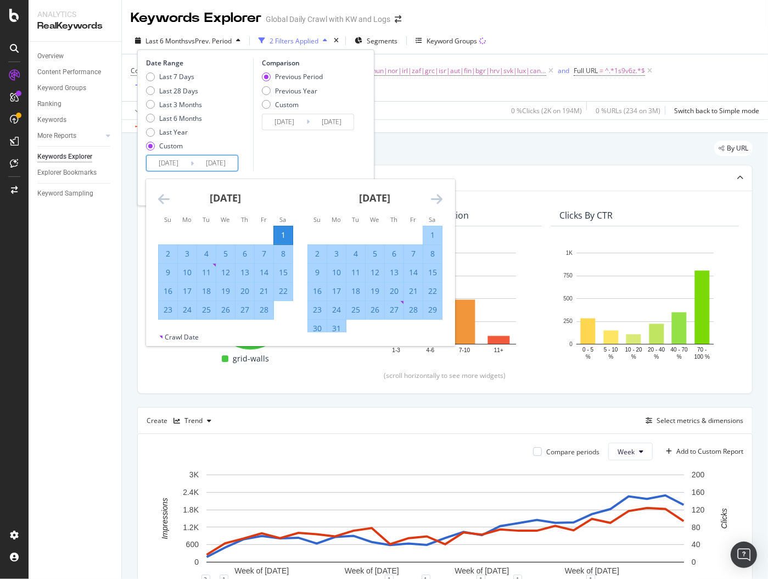
click at [431, 197] on icon "Move forward to switch to the next month." at bounding box center [437, 198] width 12 height 13
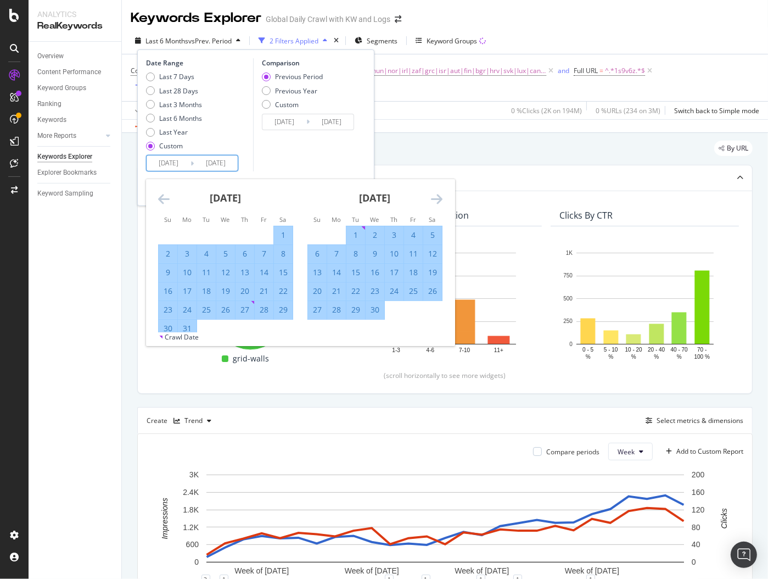
click at [431, 198] on icon "Move forward to switch to the next month." at bounding box center [437, 198] width 12 height 13
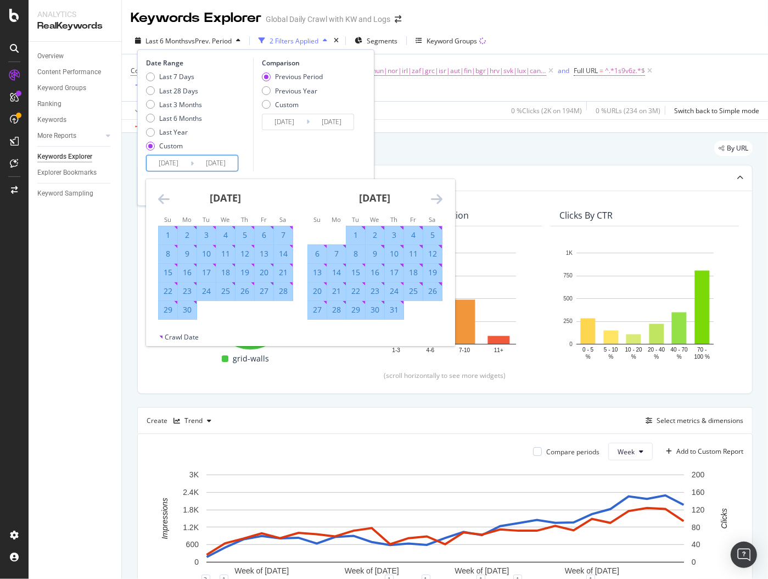
click at [431, 198] on icon "Move forward to switch to the next month." at bounding box center [437, 198] width 12 height 13
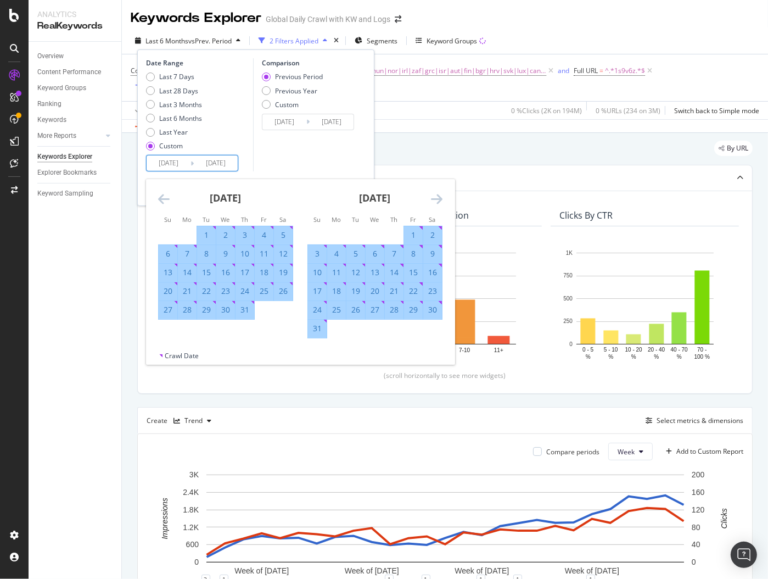
click at [431, 198] on icon "Move forward to switch to the next month." at bounding box center [437, 198] width 12 height 13
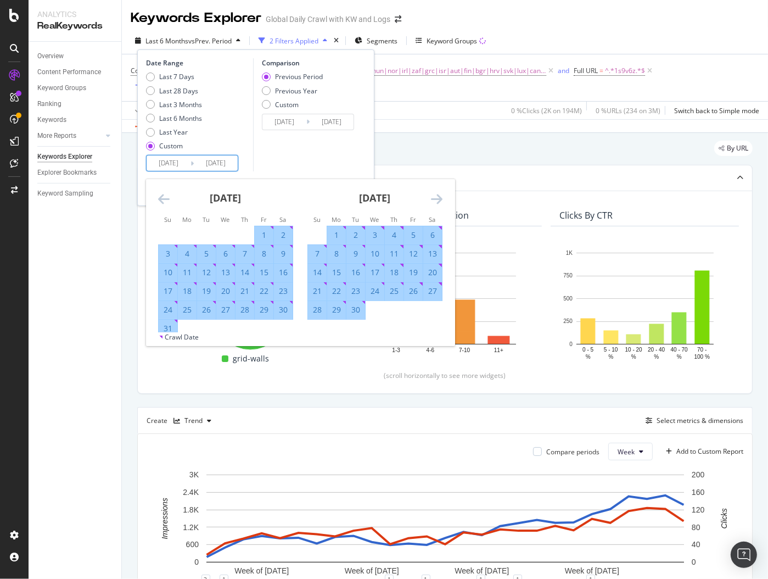
click at [431, 198] on icon "Move forward to switch to the next month." at bounding box center [437, 198] width 12 height 13
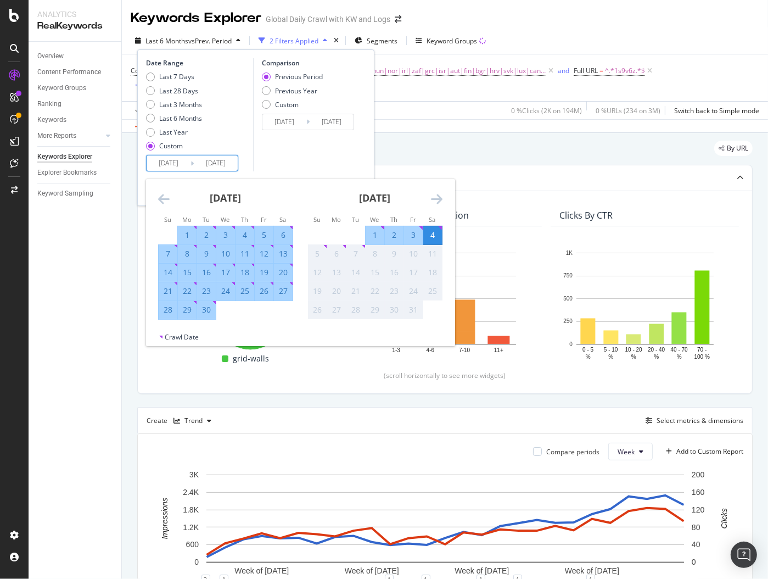
click at [323, 162] on div "Comparison Previous Period Previous Year Custom [DATE] Navigate forward to inte…" at bounding box center [305, 114] width 104 height 113
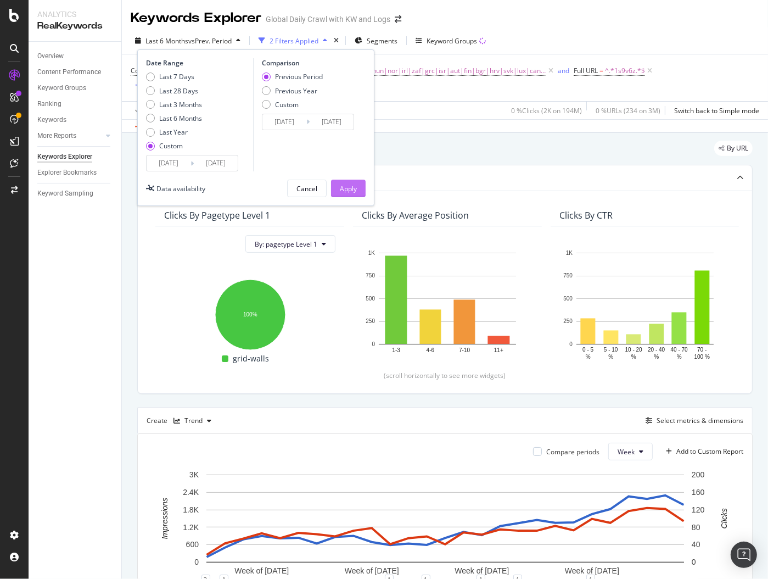
click at [353, 186] on div "Apply" at bounding box center [348, 188] width 17 height 9
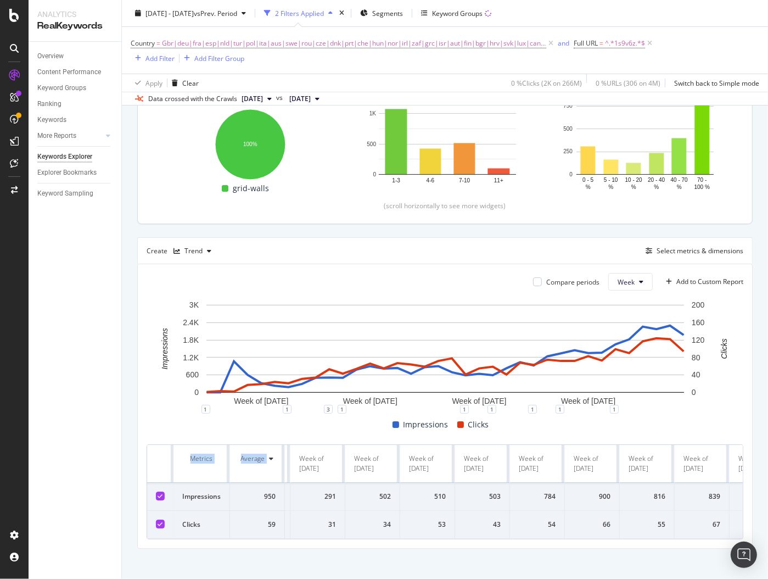
scroll to position [0, 1518]
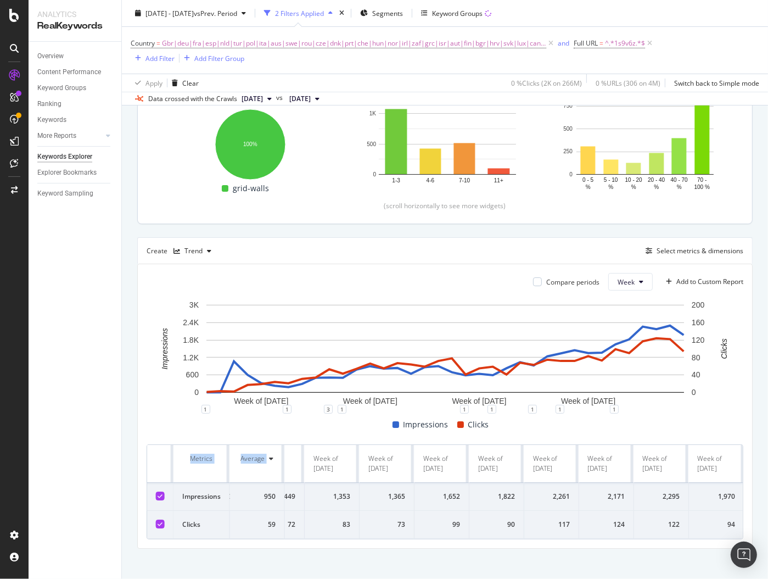
drag, startPoint x: 292, startPoint y: 458, endPoint x: 829, endPoint y: 563, distance: 547.4
click at [631, 299] on html "Analytics RealKeywords Overview Content Performance Keyword Groups Ranking Keyw…" at bounding box center [384, 289] width 768 height 579
copy thead "Metrics Average"
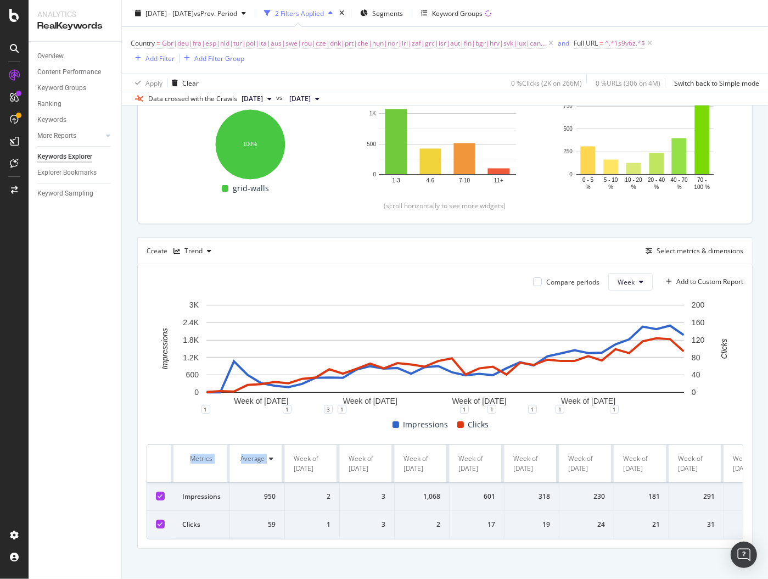
scroll to position [0, 0]
click at [209, 5] on div "[DATE] - [DATE] vs Prev. Period" at bounding box center [191, 13] width 120 height 16
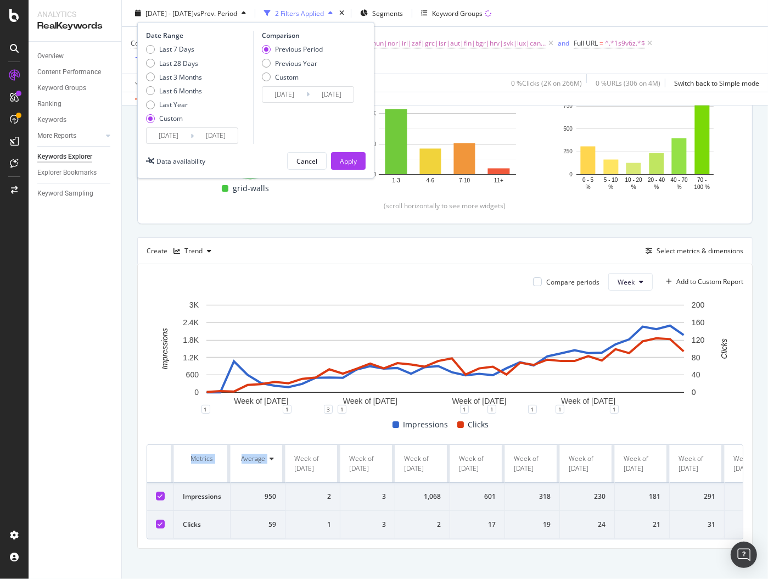
click at [217, 139] on input "[DATE]" at bounding box center [216, 135] width 44 height 15
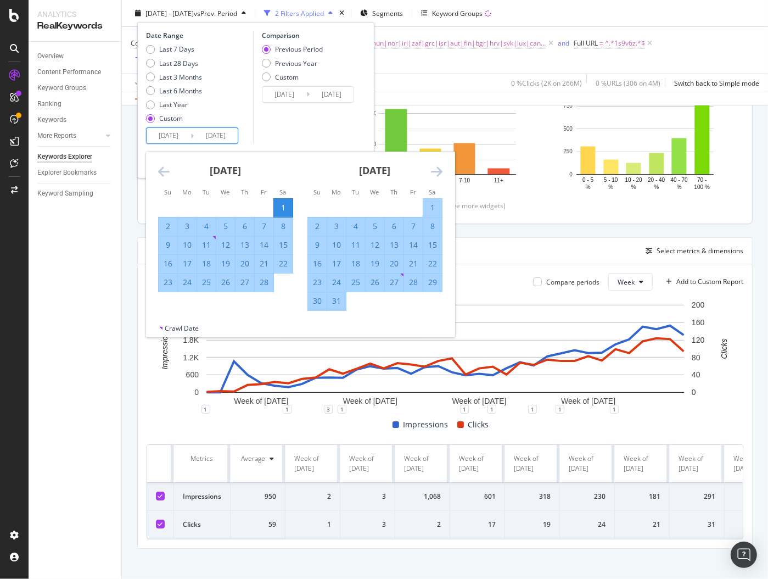
click at [430, 172] on div "[DATE]" at bounding box center [374, 175] width 135 height 47
click at [435, 172] on icon "Move forward to switch to the next month." at bounding box center [437, 171] width 12 height 13
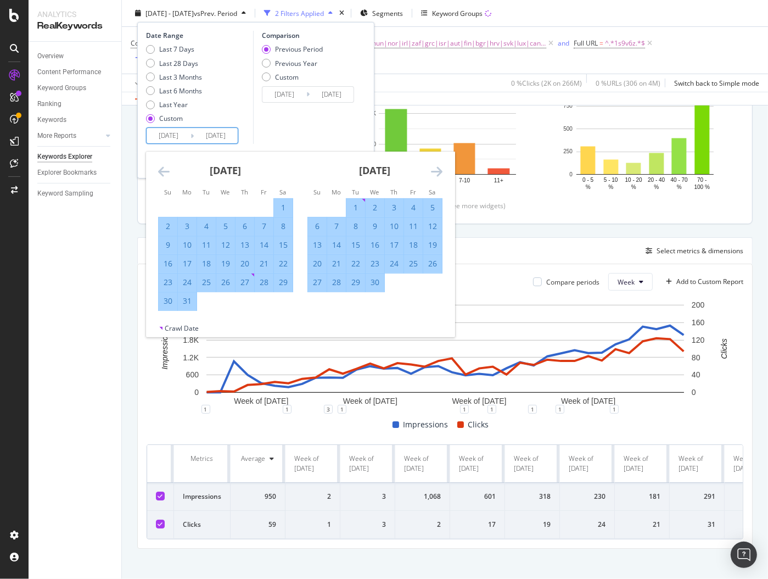
click at [435, 172] on icon "Move forward to switch to the next month." at bounding box center [437, 171] width 12 height 13
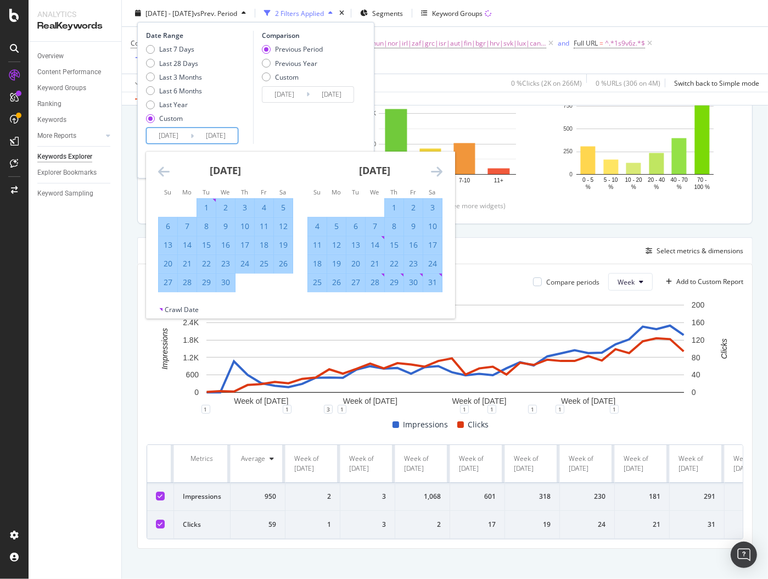
click at [435, 172] on icon "Move forward to switch to the next month." at bounding box center [437, 171] width 12 height 13
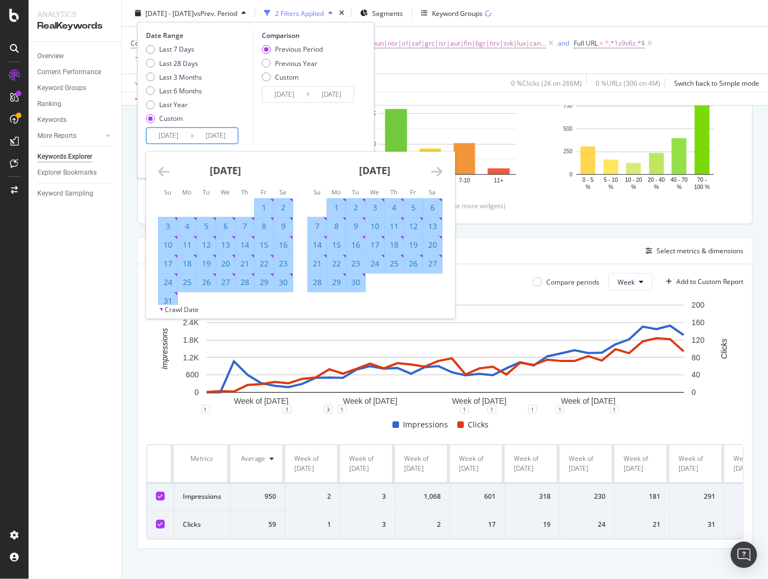
click at [435, 172] on icon "Move forward to switch to the next month." at bounding box center [437, 171] width 12 height 13
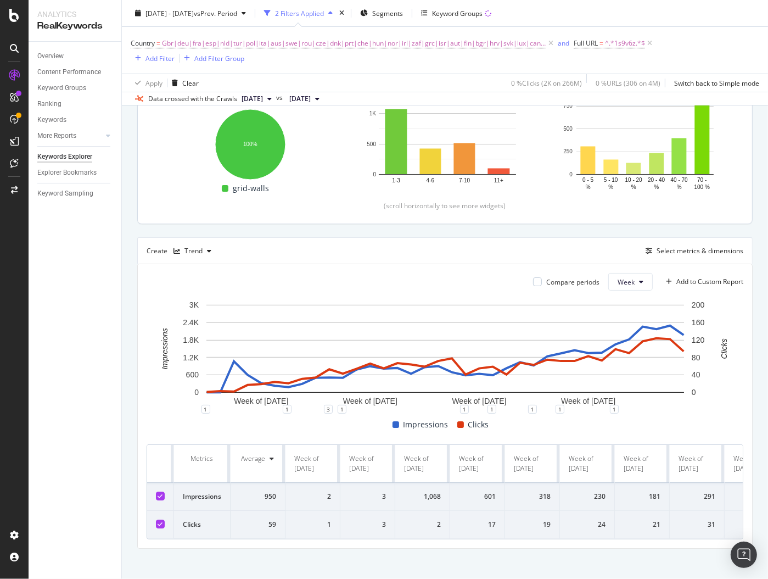
click at [580, 212] on div "Clicks By pagetype Level 1 By: pagetype Level 1 Hold CMD (⌘) while clicking to …" at bounding box center [445, 122] width 614 height 203
click at [618, 43] on span "^.*1s9v6z.*$" at bounding box center [625, 43] width 40 height 15
click at [602, 95] on input "1s9v6z" at bounding box center [628, 89] width 104 height 18
paste input "z4914b"
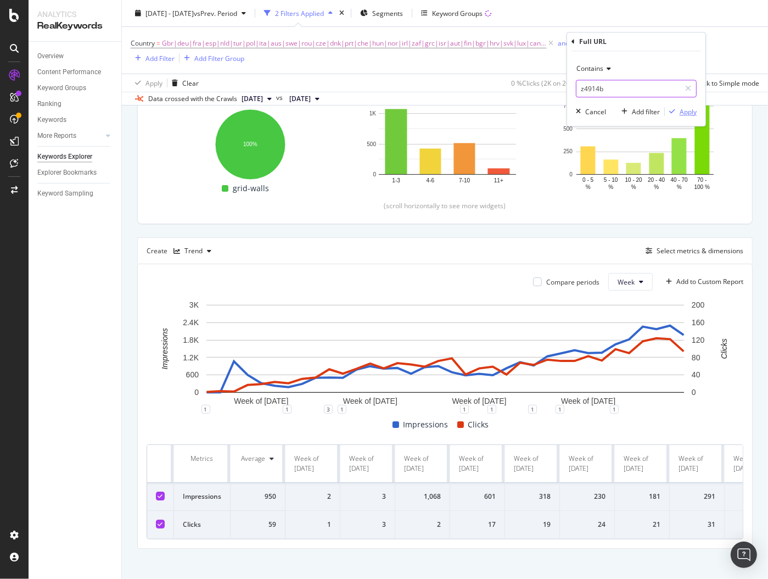
type input "z4914b"
click at [631, 107] on div "Apply" at bounding box center [688, 111] width 17 height 9
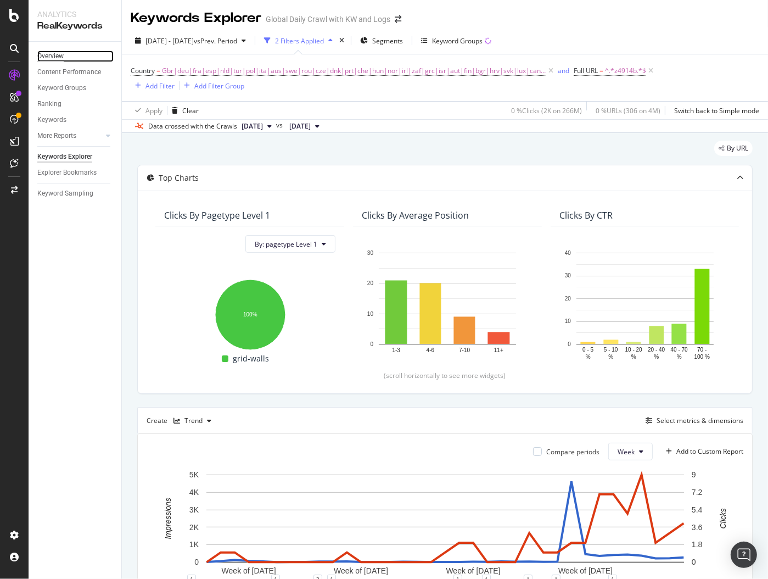
click at [53, 57] on div "Overview" at bounding box center [50, 57] width 26 height 12
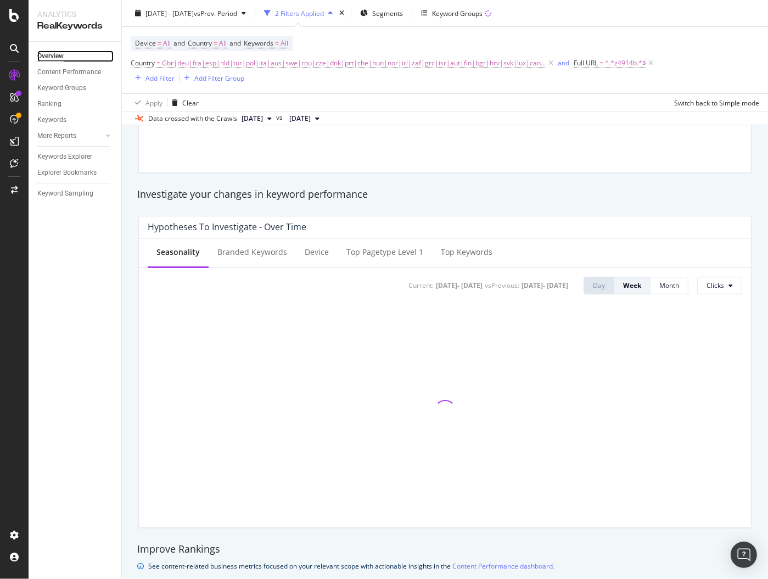
scroll to position [327, 0]
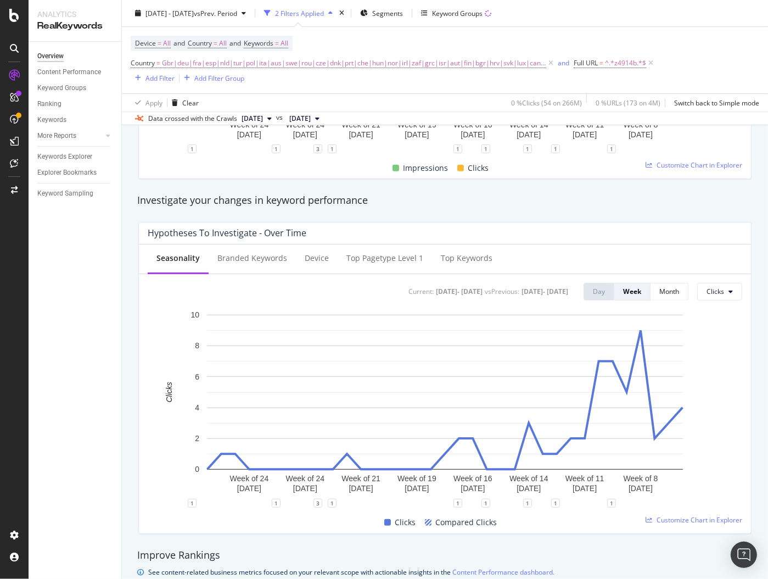
click at [352, 199] on div "Investigate your changes in keyword performance" at bounding box center [444, 200] width 615 height 14
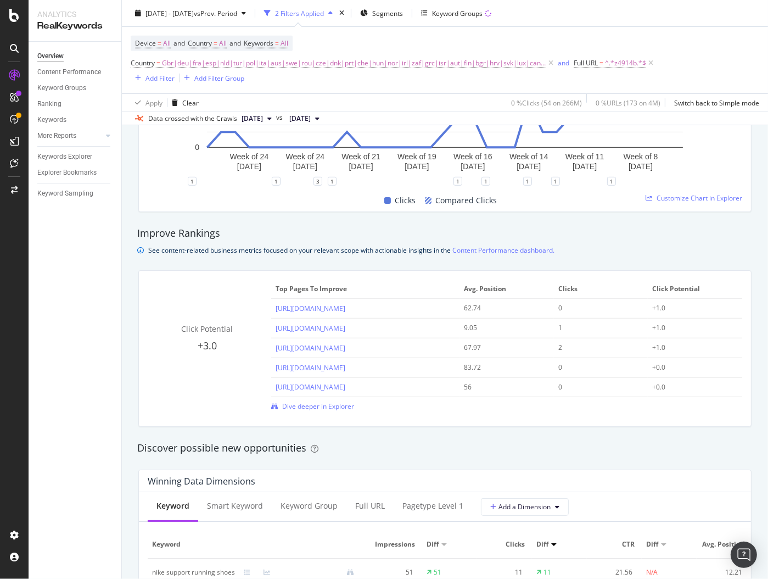
scroll to position [649, 0]
